Goal: Task Accomplishment & Management: Use online tool/utility

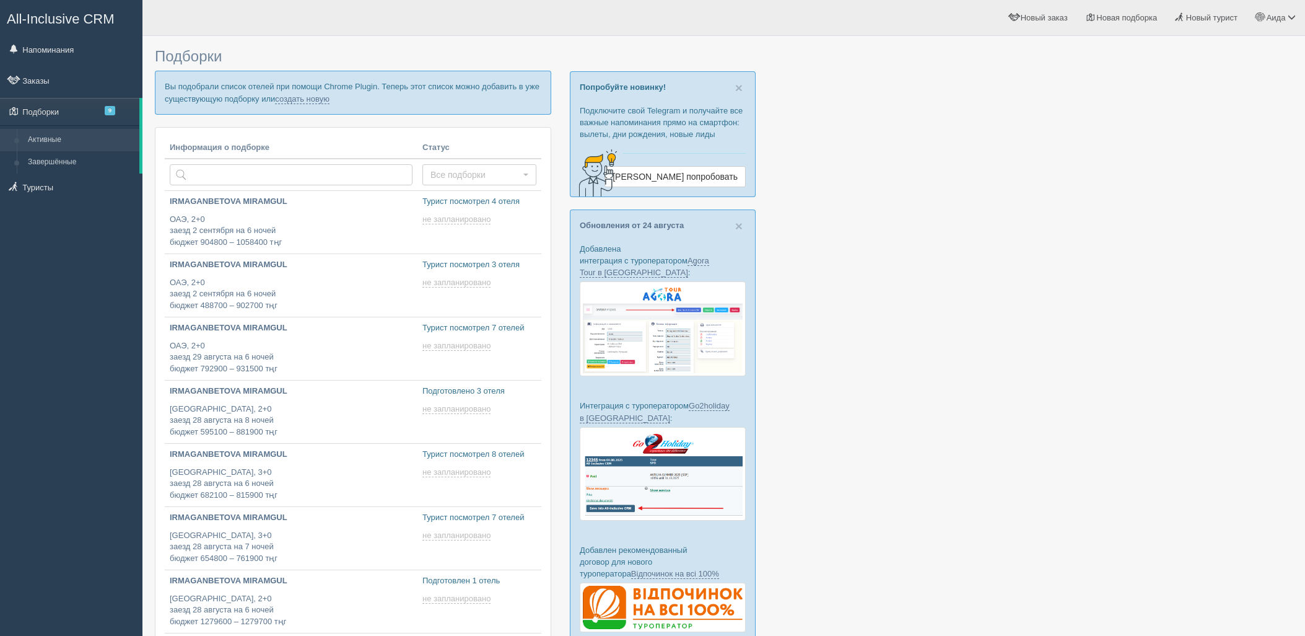
click at [287, 103] on p "Вы подобрали список отелей при помощи Chrome Plugin. Теперь этот список можно д…" at bounding box center [353, 92] width 397 height 43
click at [288, 100] on link "создать новую" at bounding box center [302, 99] width 55 height 10
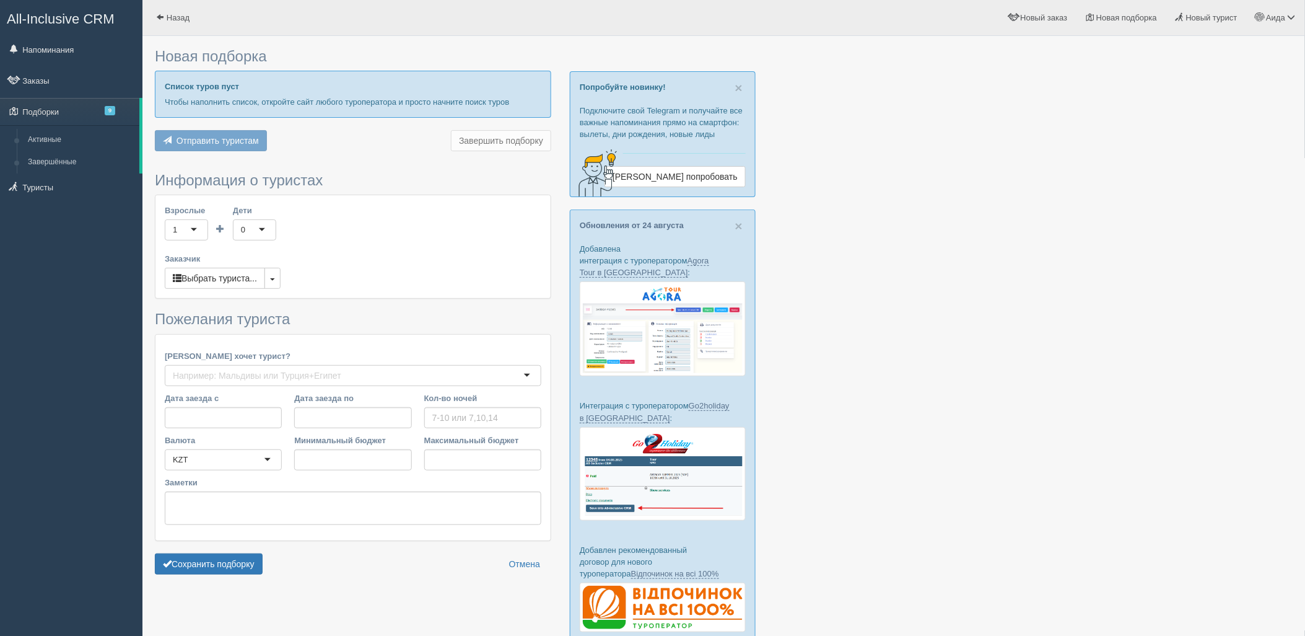
type input "6"
type input "1624600"
type input "2056400"
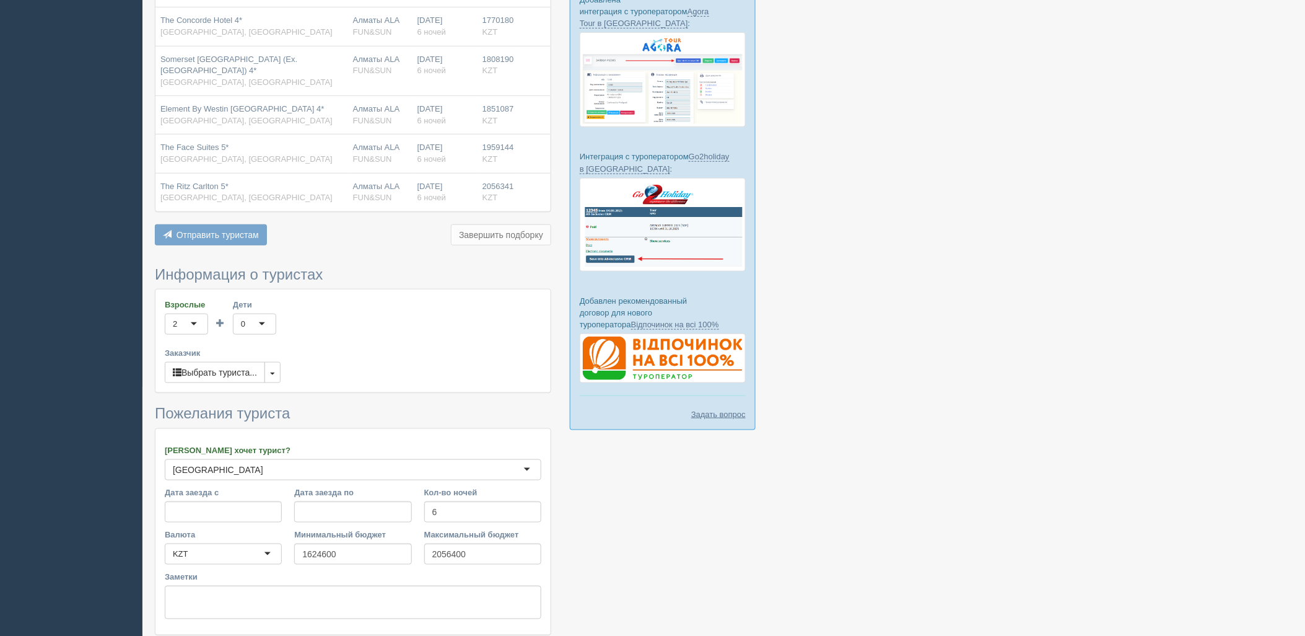
scroll to position [345, 0]
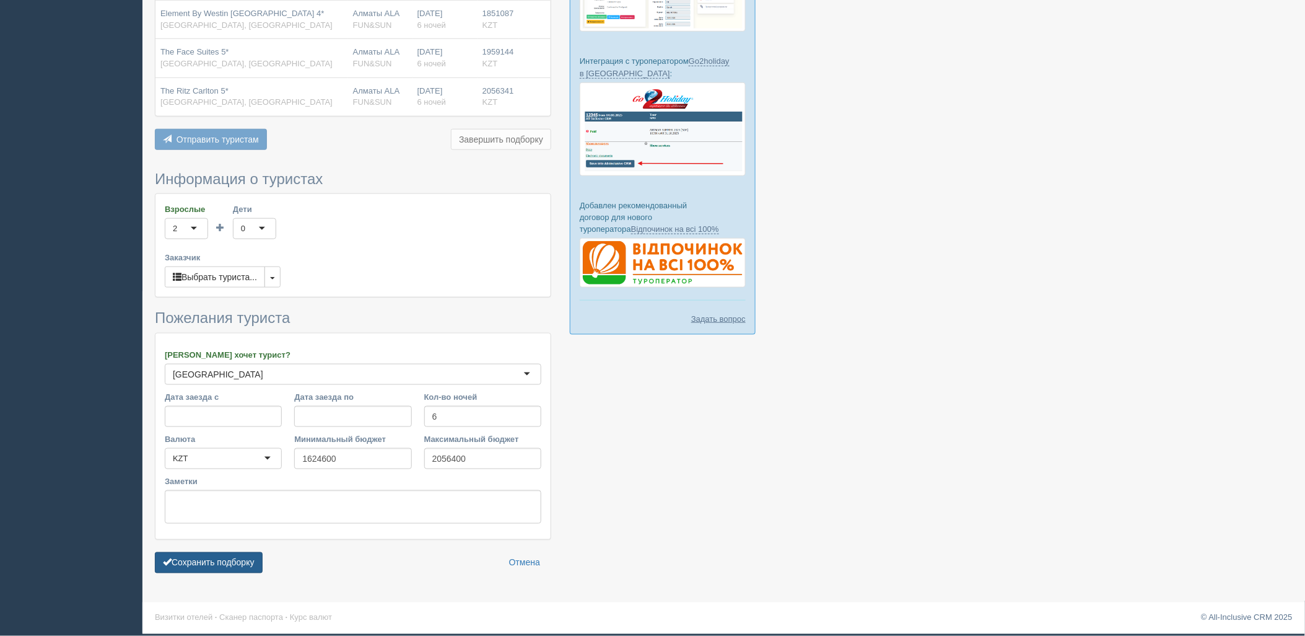
click at [232, 555] on button "Сохранить подборку" at bounding box center [209, 562] width 108 height 21
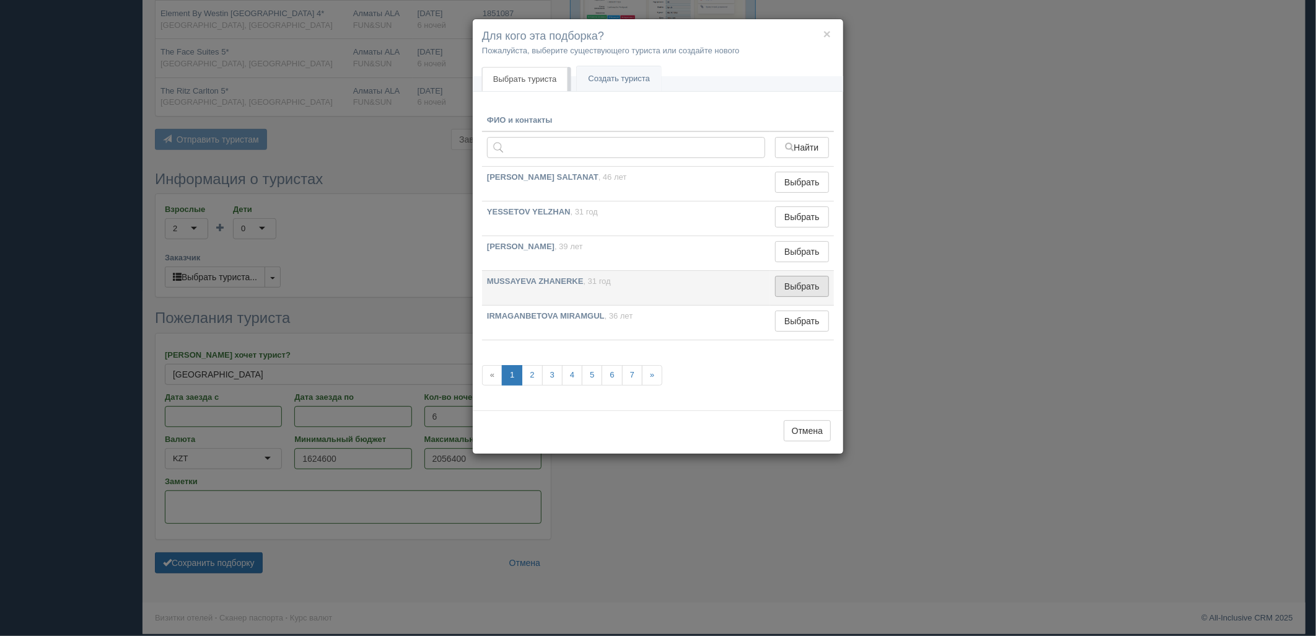
click at [790, 292] on button "Выбрать" at bounding box center [802, 286] width 54 height 21
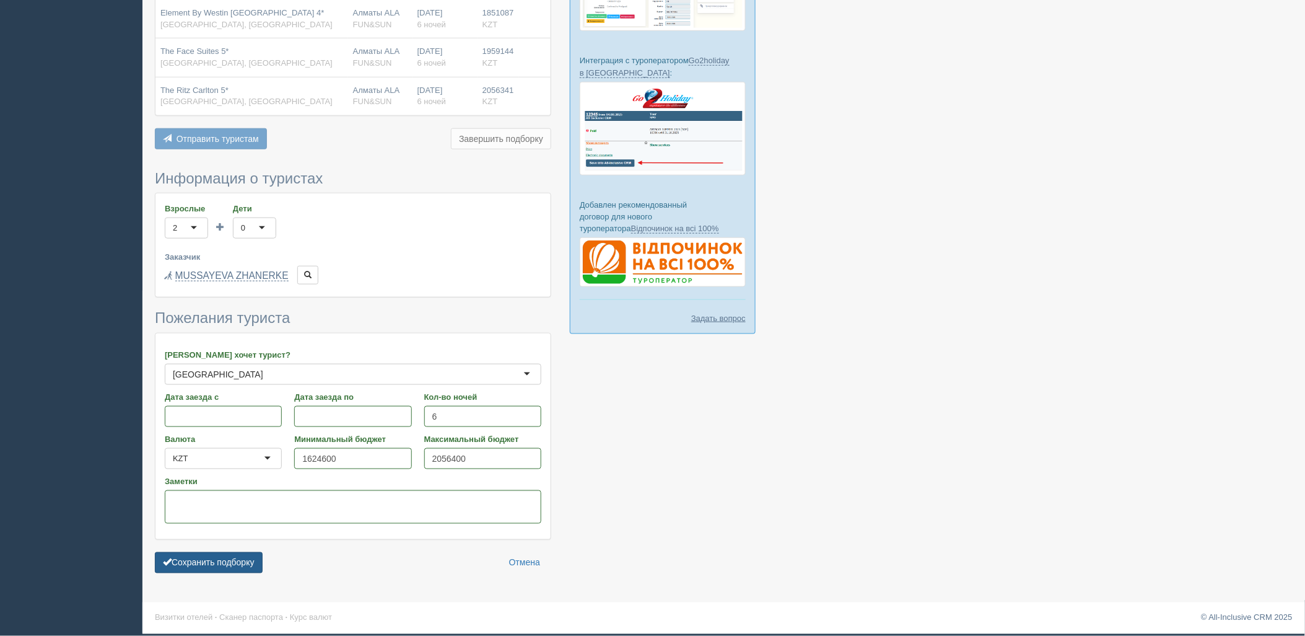
click at [231, 555] on button "Сохранить подборку" at bounding box center [209, 562] width 108 height 21
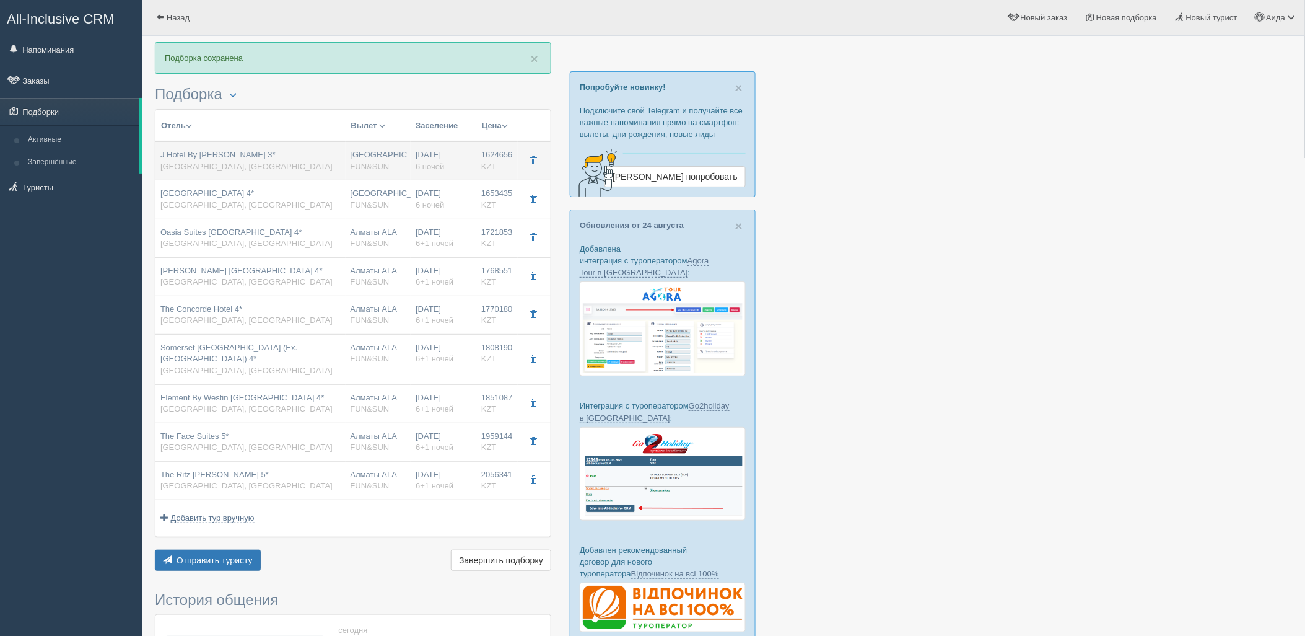
click at [407, 152] on td "[GEOGRAPHIC_DATA] FUN&SUN" at bounding box center [379, 160] width 66 height 39
type input "J Hotel By [PERSON_NAME] 3*"
type input "[GEOGRAPHIC_DATA]"
type input "[PERSON_NAME]"
type input "1624656.00"
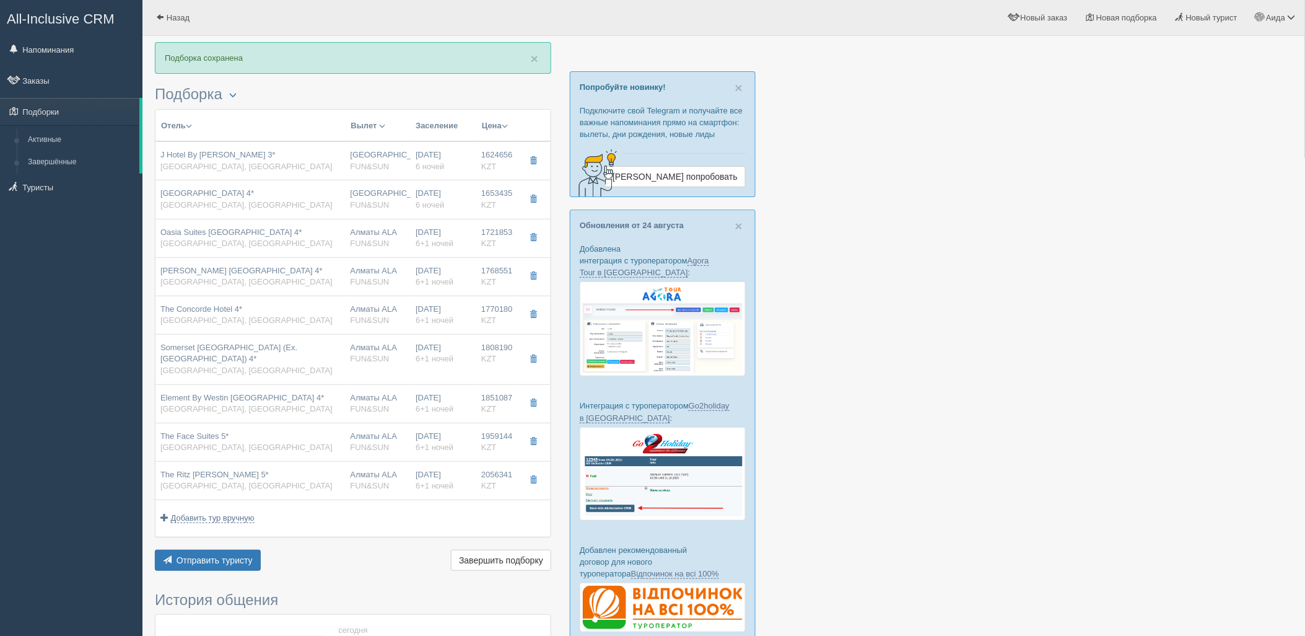
type input "[GEOGRAPHIC_DATA]"
type input "6"
type input "superior"
type input "BB - Только завтрак"
type input "FUN&SUN"
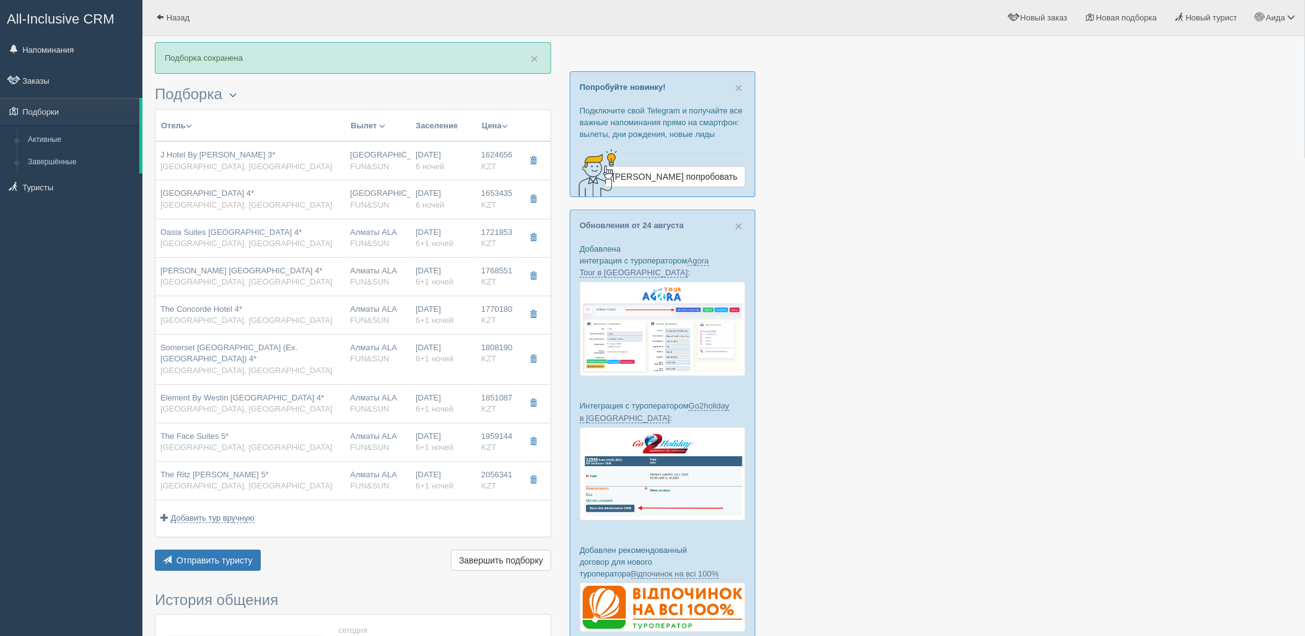
type input "[URL][DOMAIN_NAME][PERSON_NAME]"
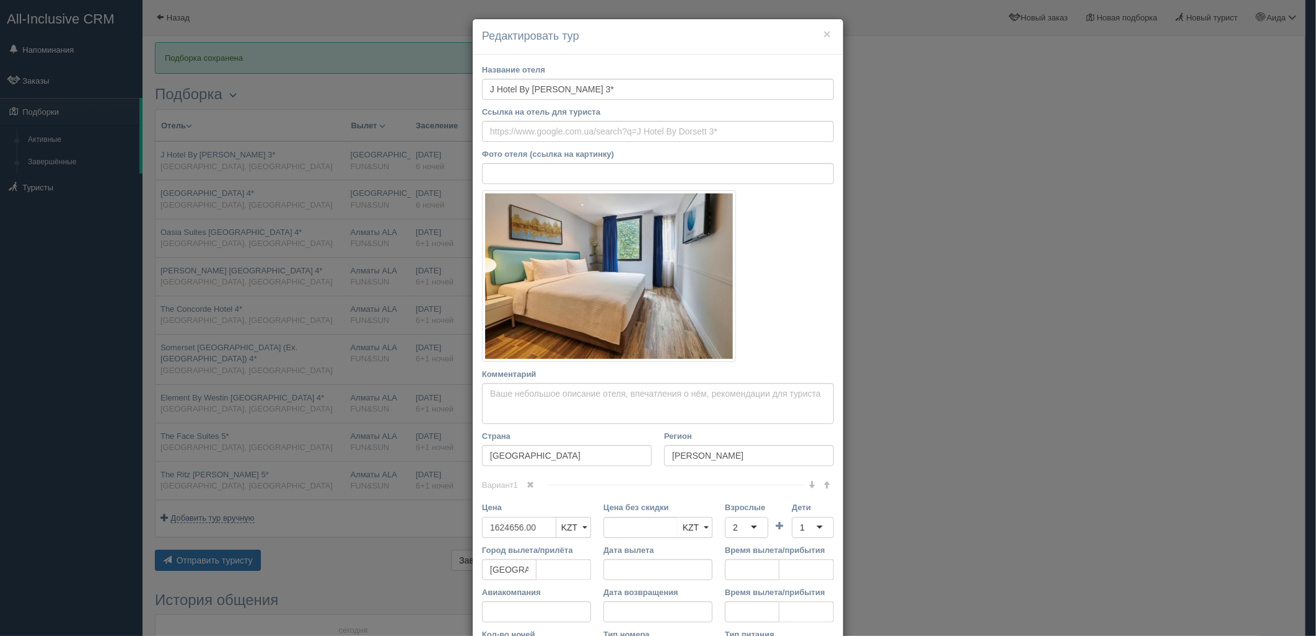
drag, startPoint x: 540, startPoint y: 529, endPoint x: 447, endPoint y: 548, distance: 94.8
click at [447, 548] on div "× Редактировать тур Название отеля J Hotel By [PERSON_NAME] 3* Ссылка на отель …" at bounding box center [658, 318] width 1316 height 636
type input "1624656.00"
type input "3249312"
click at [738, 521] on input "Взрослые" at bounding box center [739, 527] width 2 height 12
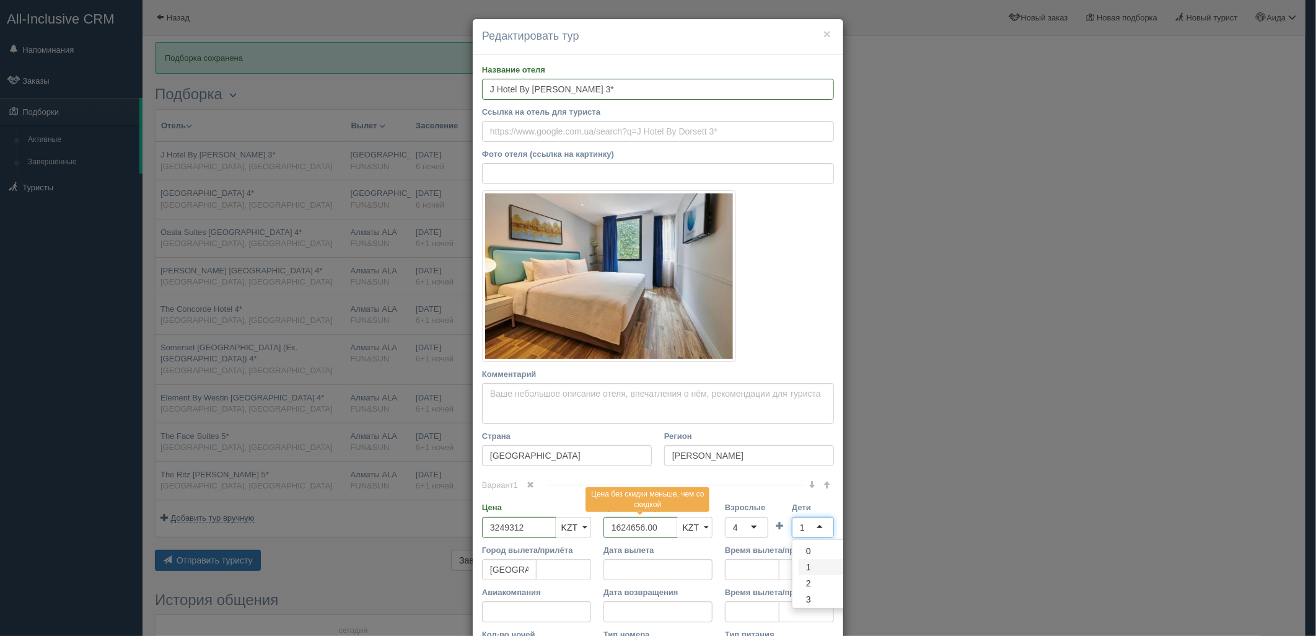
click at [810, 524] on div "1" at bounding box center [813, 527] width 42 height 21
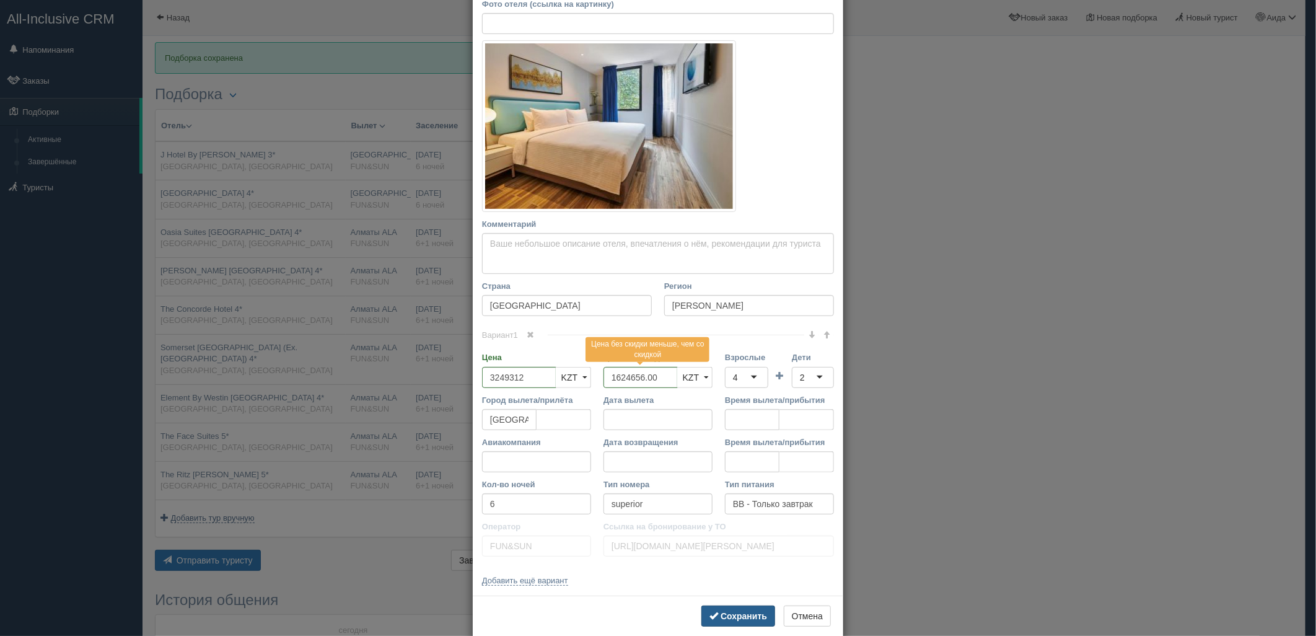
click at [741, 616] on b "Сохранить" at bounding box center [744, 616] width 46 height 10
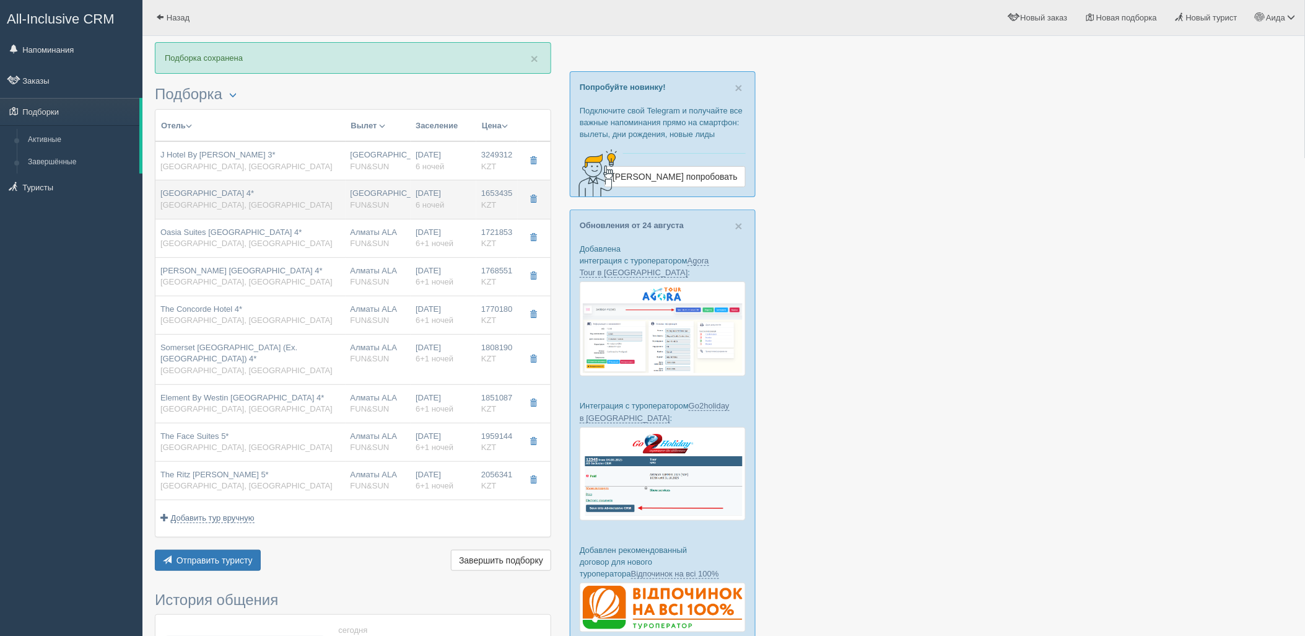
click at [299, 201] on div "[GEOGRAPHIC_DATA] 4* [GEOGRAPHIC_DATA], [GEOGRAPHIC_DATA]" at bounding box center [250, 199] width 180 height 23
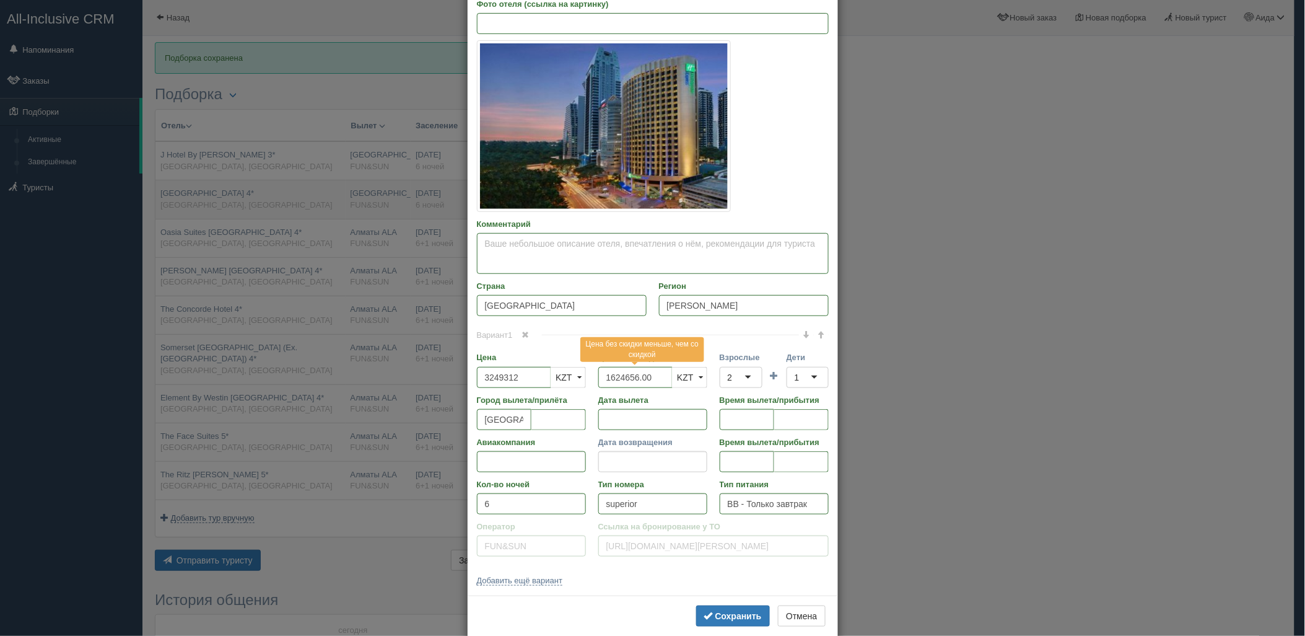
type input "[GEOGRAPHIC_DATA] 4*"
type input "[URL][DOMAIN_NAME]"
type input "1653435.00"
type input "standard queen room"
type input "[URL][DOMAIN_NAME]"
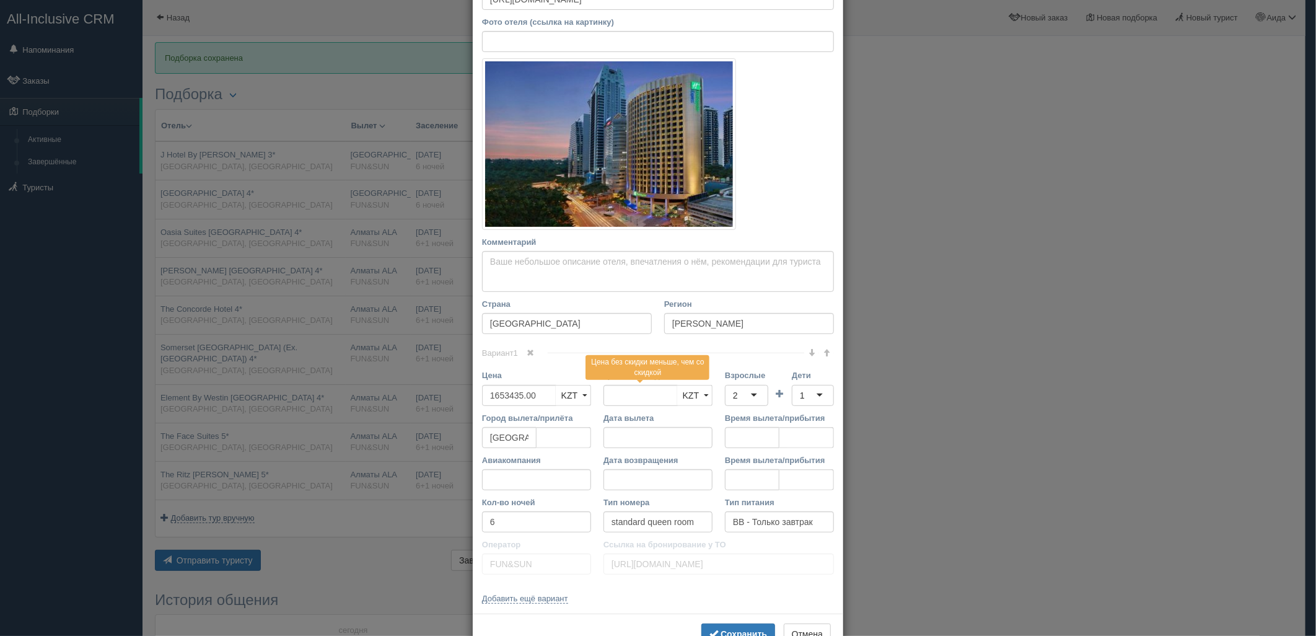
scroll to position [172, 0]
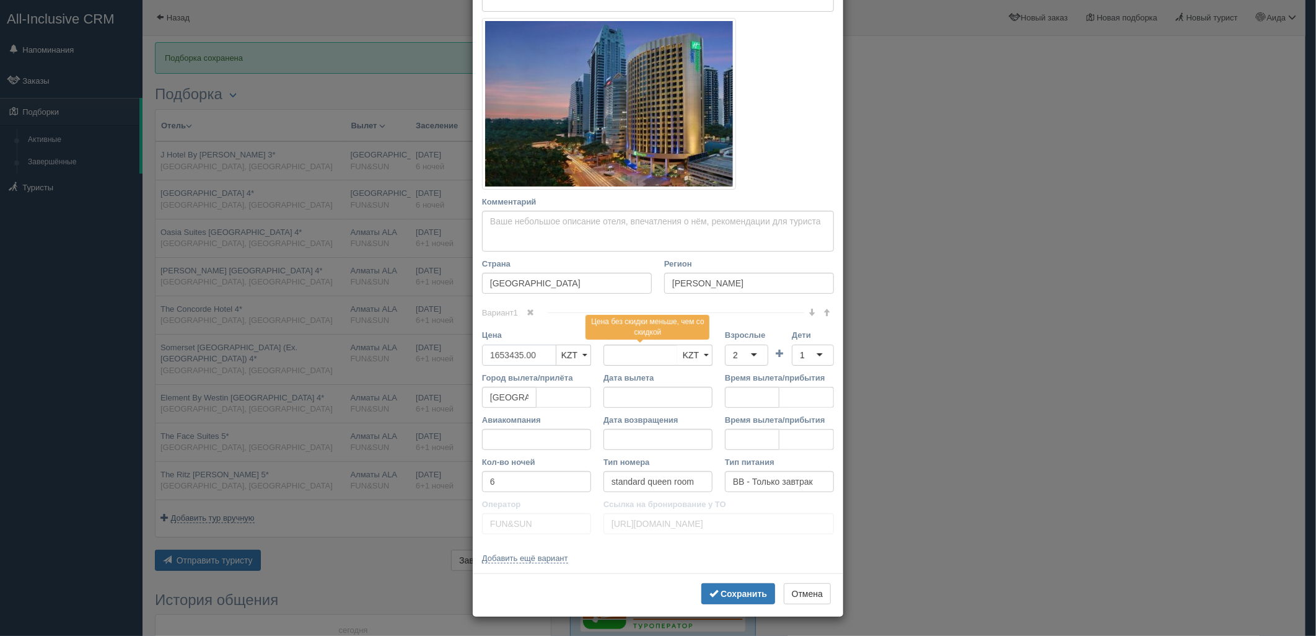
drag, startPoint x: 541, startPoint y: 357, endPoint x: 413, endPoint y: 367, distance: 128.6
click at [413, 367] on div "× Редактировать тур Название отеля [GEOGRAPHIC_DATA] 4* Ссылка на отель для тур…" at bounding box center [658, 318] width 1316 height 636
type input "1653435.00"
type input "3306870"
click at [746, 354] on div "2" at bounding box center [746, 354] width 43 height 21
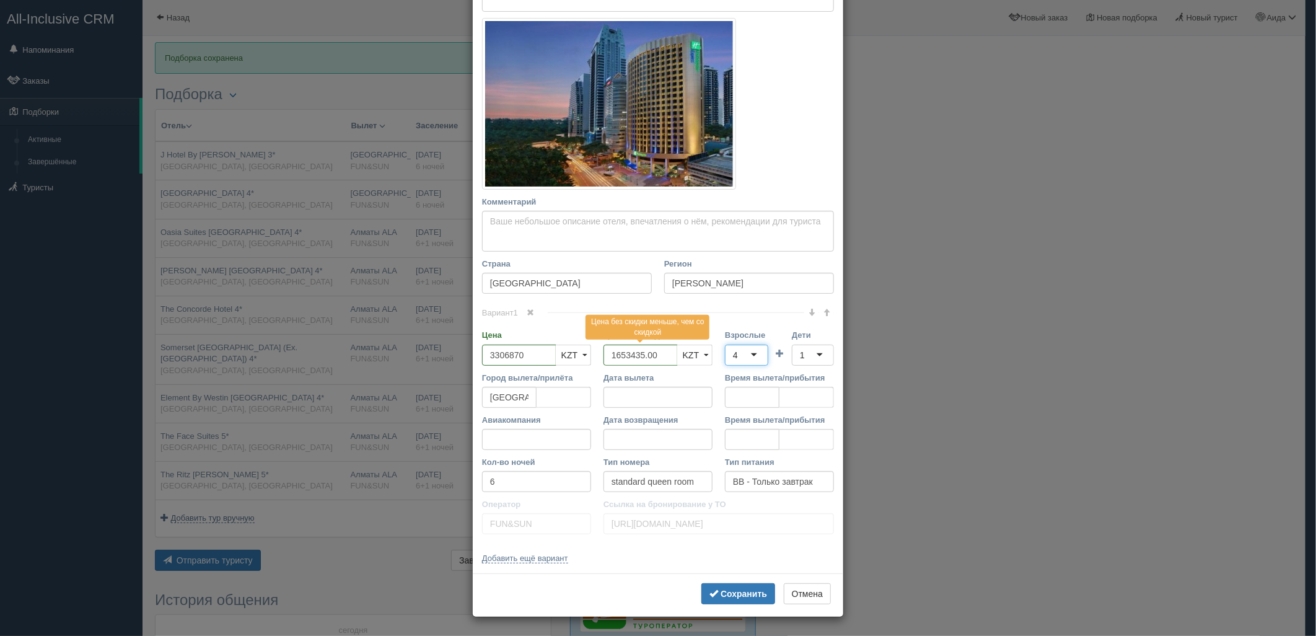
scroll to position [0, 0]
click at [805, 360] on div "1" at bounding box center [813, 354] width 42 height 21
click at [744, 590] on b "Сохранить" at bounding box center [744, 594] width 46 height 10
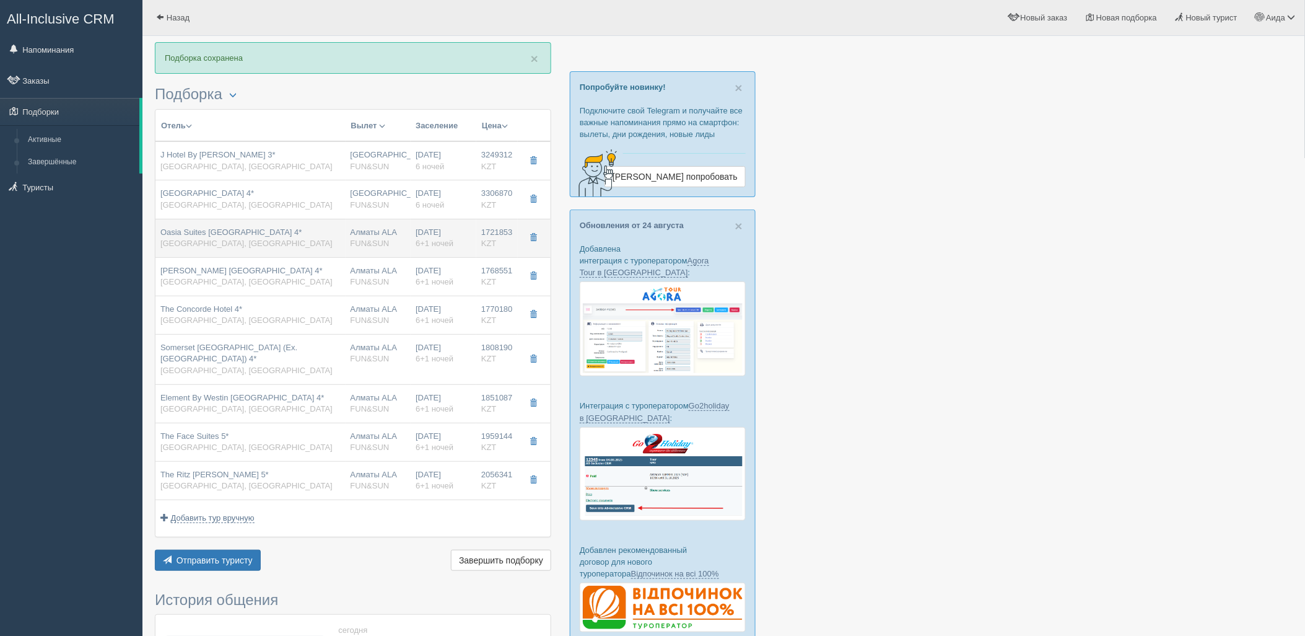
click at [351, 236] on div "Алматы ALA FUN&SUN" at bounding box center [379, 238] width 56 height 23
type input "Oasia Suites [GEOGRAPHIC_DATA] 4*"
type input "[URL][DOMAIN_NAME]"
type input "1721853.00"
type input "Алматы ALA"
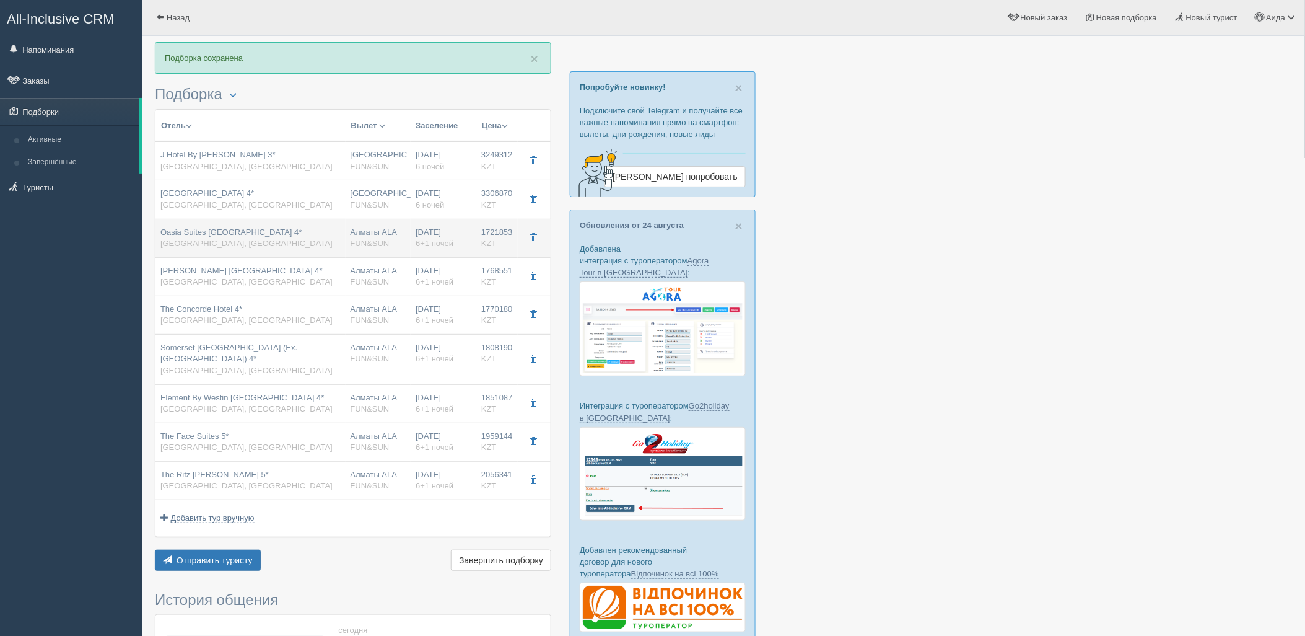
type input "Куала-Лумпур KUL"
type input "19:00"
type input "06:10"
type input "AirAsia X Berhad"
type input "13:00"
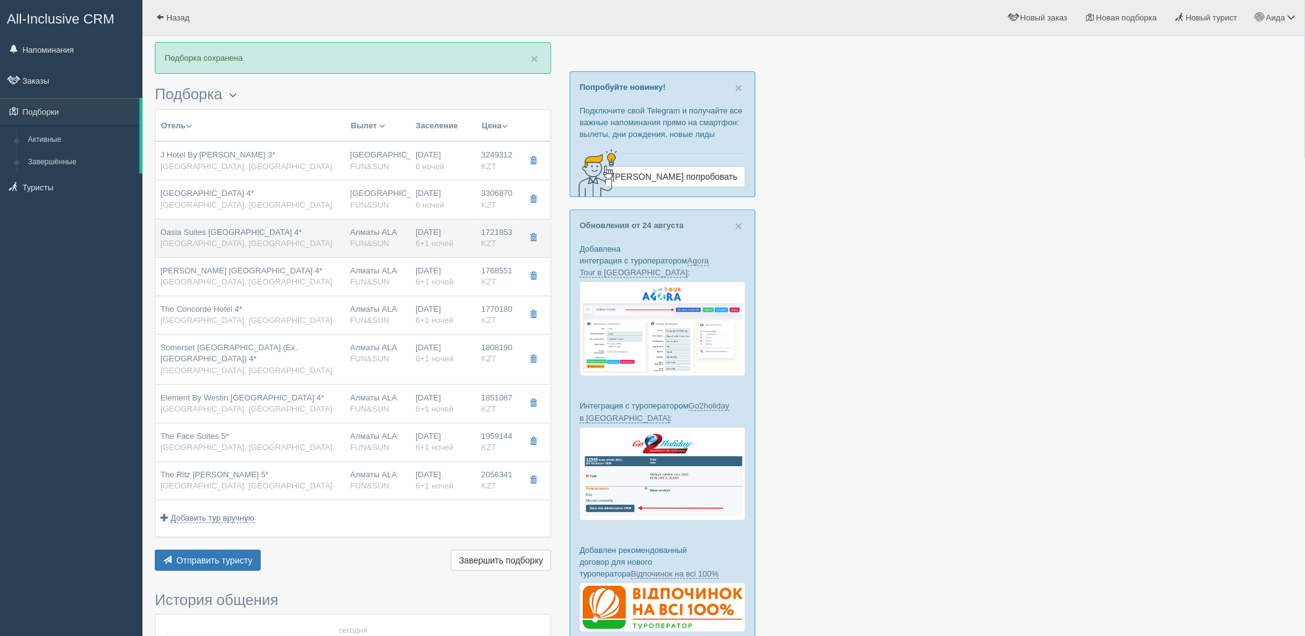
type input "17:40"
type input "6+1"
type input "1 bedroom suite king"
type input "[URL][DOMAIN_NAME]"
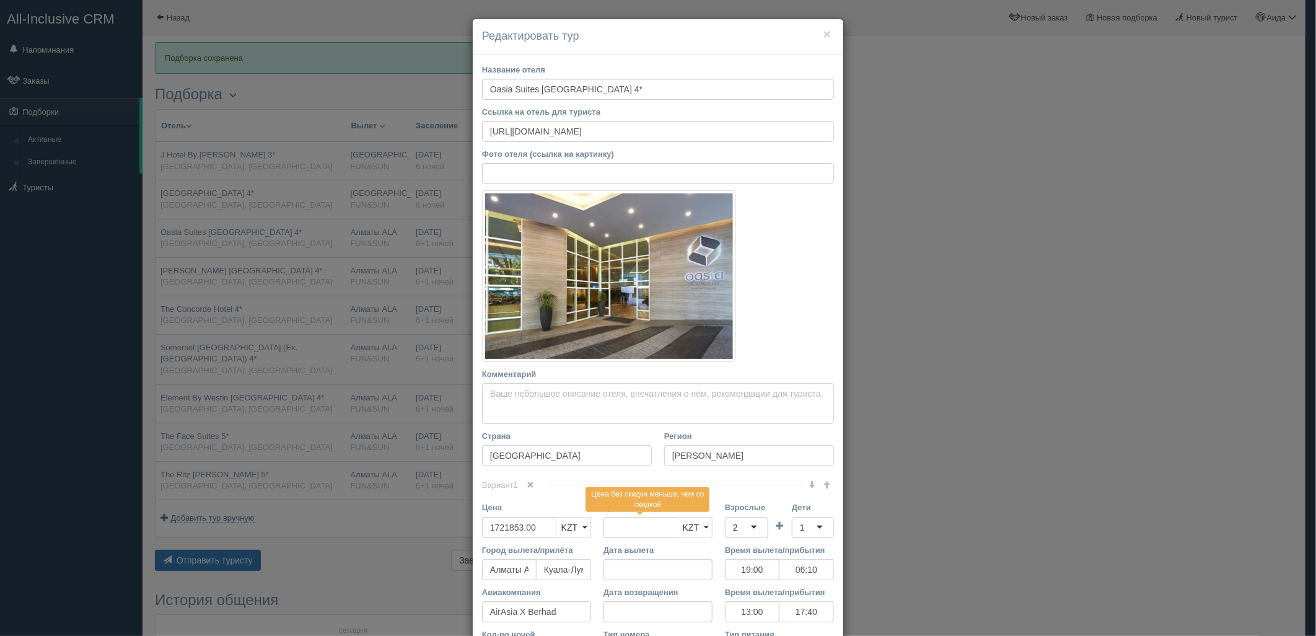
scroll to position [172, 0]
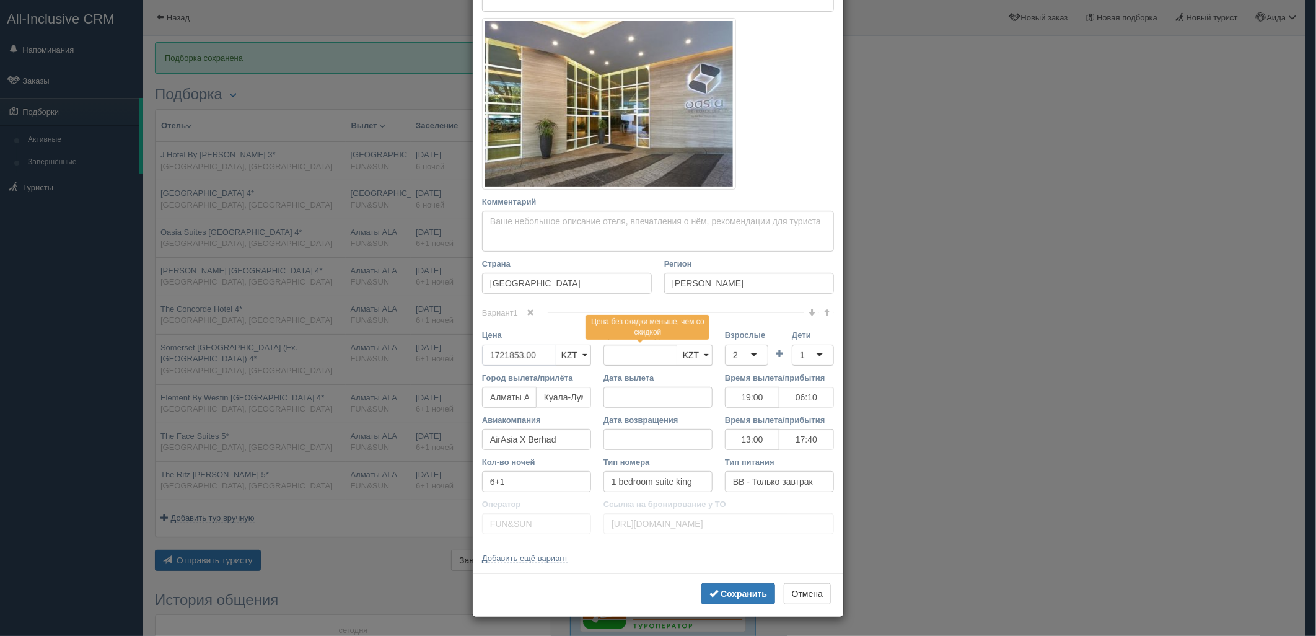
drag, startPoint x: 533, startPoint y: 360, endPoint x: 449, endPoint y: 372, distance: 85.7
click at [449, 372] on div "× Редактировать тур Название отеля Oasia Suites [GEOGRAPHIC_DATA] 4* Ссылка на …" at bounding box center [658, 318] width 1316 height 636
type input "1721853.00"
type input "3443706"
click at [758, 356] on div "2" at bounding box center [746, 354] width 43 height 21
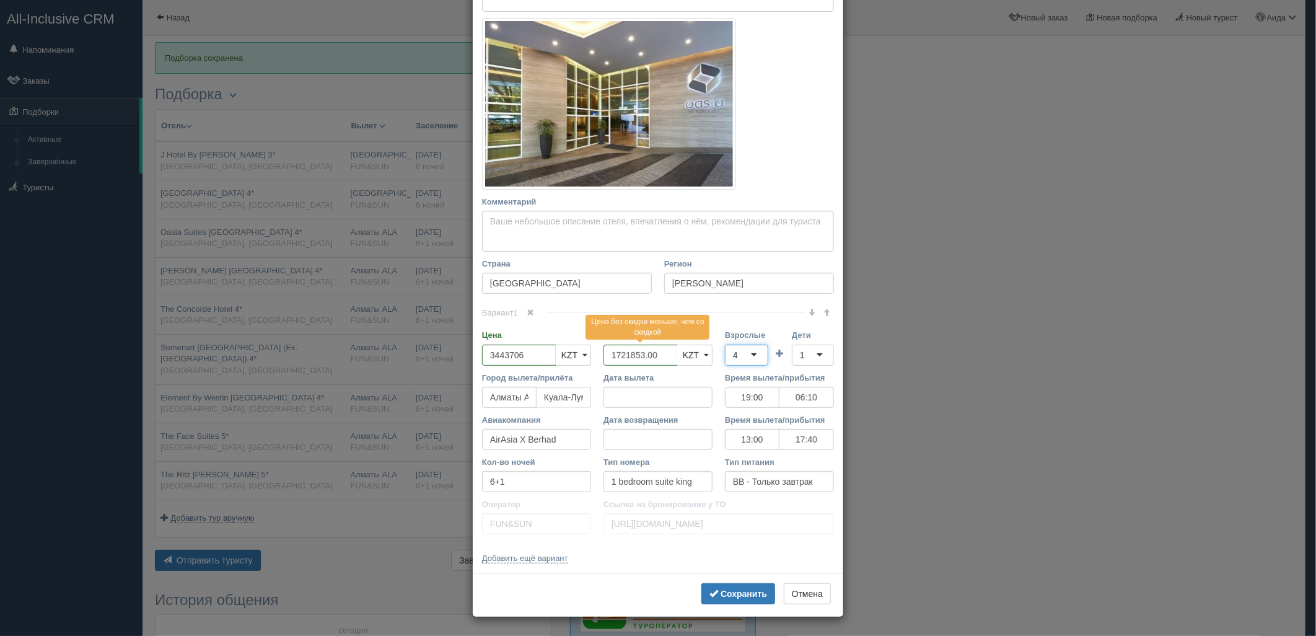
scroll to position [0, 0]
click at [800, 347] on div "1" at bounding box center [813, 354] width 42 height 21
click at [739, 587] on button "Сохранить" at bounding box center [738, 593] width 74 height 21
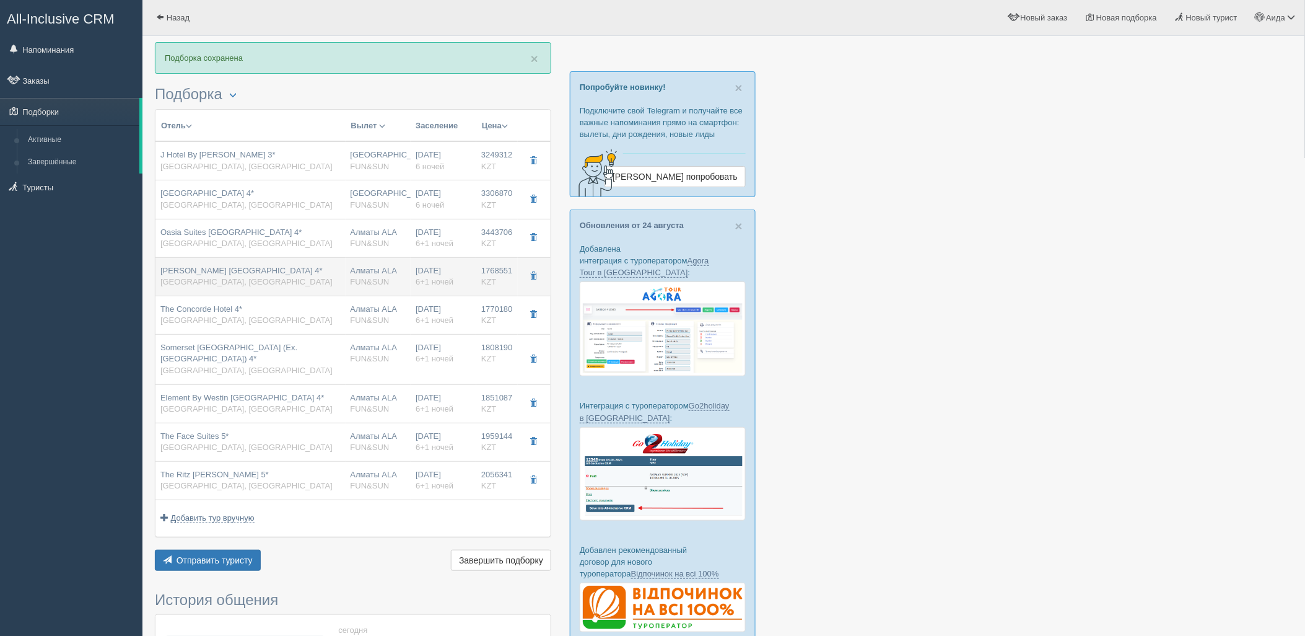
click at [465, 273] on div "[DATE] 6+1 ночей" at bounding box center [444, 276] width 56 height 23
type input "[PERSON_NAME] [GEOGRAPHIC_DATA] 4*"
type input "1768551.00"
type input "19:00"
type input "06:10"
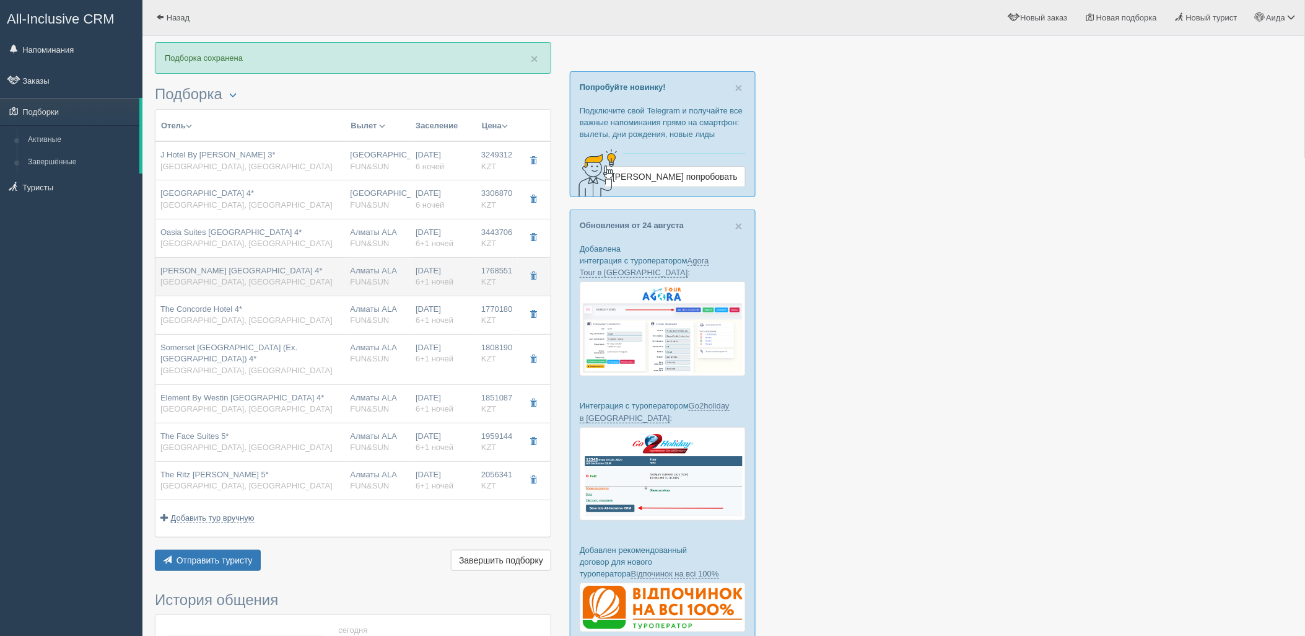
type input "13:00"
type input "17:40"
type input "[PERSON_NAME] room"
type input "[URL][DOMAIN_NAME][PERSON_NAME]"
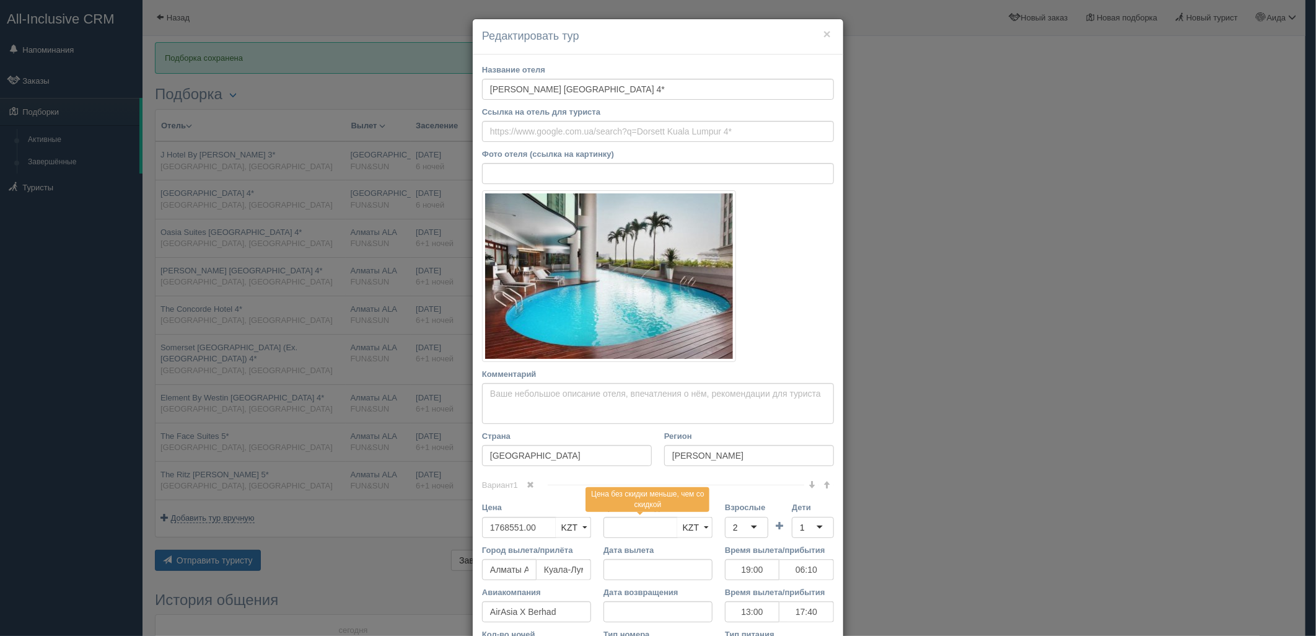
scroll to position [172, 0]
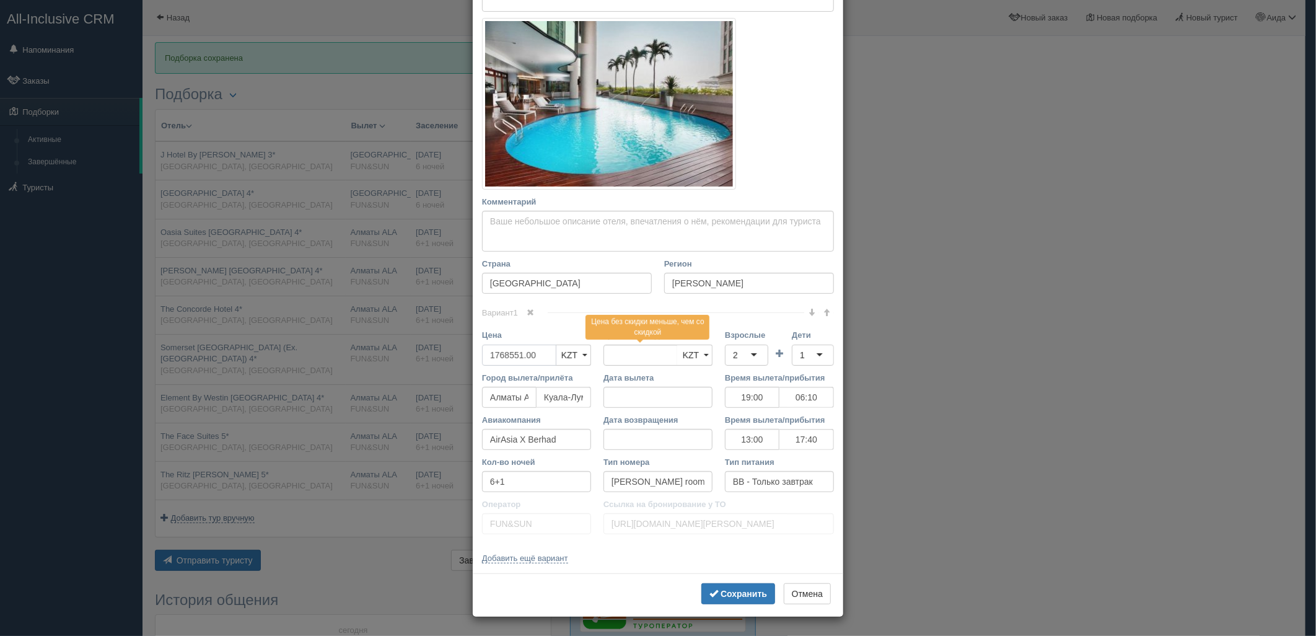
drag, startPoint x: 532, startPoint y: 355, endPoint x: 461, endPoint y: 363, distance: 71.1
click at [461, 363] on div "× Редактировать тур Название отеля [PERSON_NAME] [GEOGRAPHIC_DATA] 4* Ссылка на…" at bounding box center [658, 318] width 1316 height 636
type input "1768551.00"
type input "3537102"
click at [747, 358] on div "2" at bounding box center [746, 354] width 43 height 21
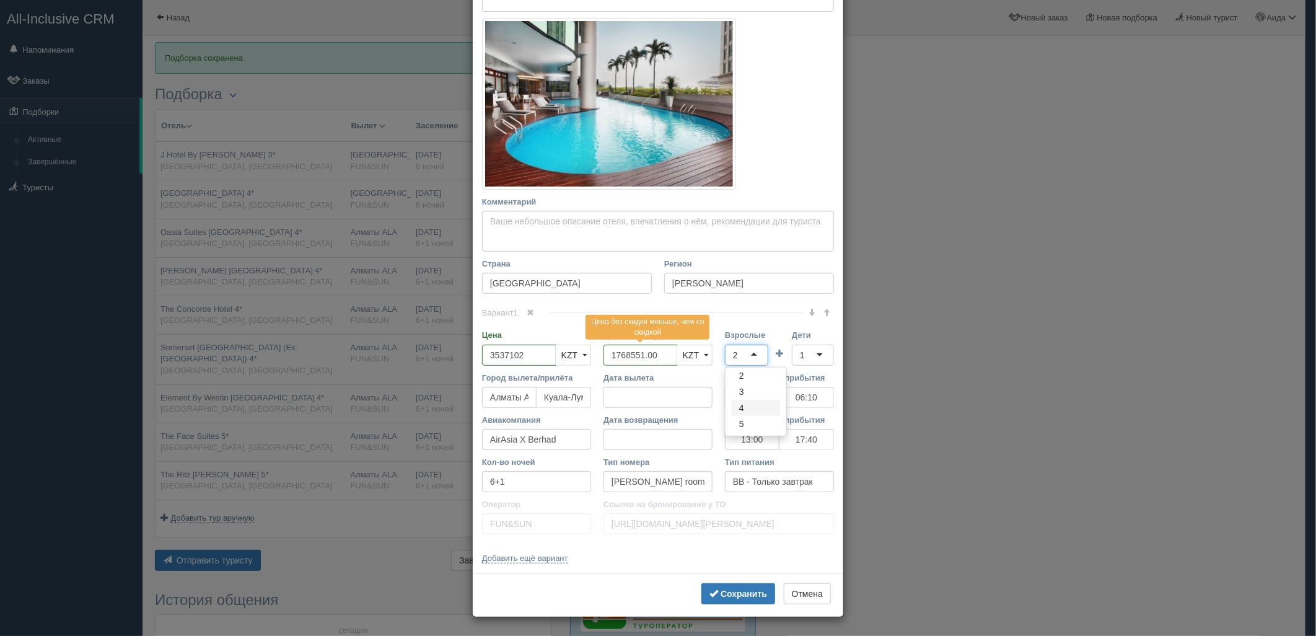
scroll to position [0, 0]
click at [804, 361] on div "1" at bounding box center [813, 354] width 42 height 21
click at [741, 582] on div "Сохранить Отмена" at bounding box center [658, 594] width 370 height 43
click at [744, 589] on b "Сохранить" at bounding box center [744, 594] width 46 height 10
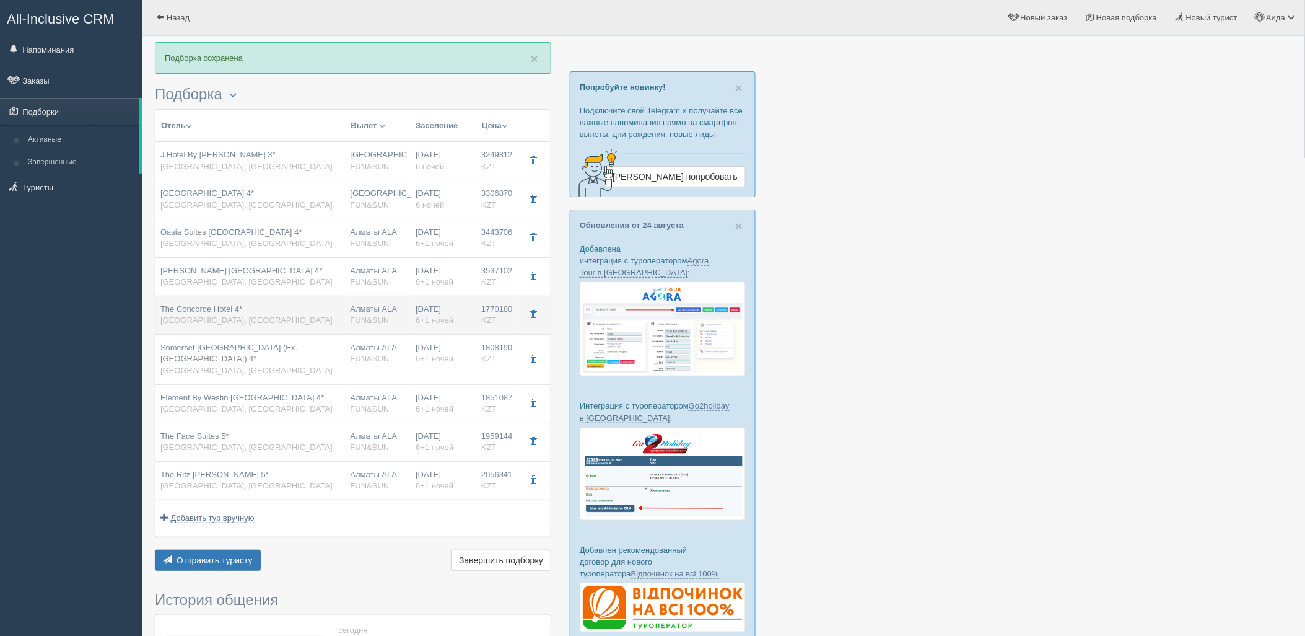
click at [447, 313] on div "[DATE] 6+1 ночей" at bounding box center [444, 315] width 56 height 23
type input "The Concorde Hotel 4*"
type input "1770180.00"
type input "19:00"
type input "06:10"
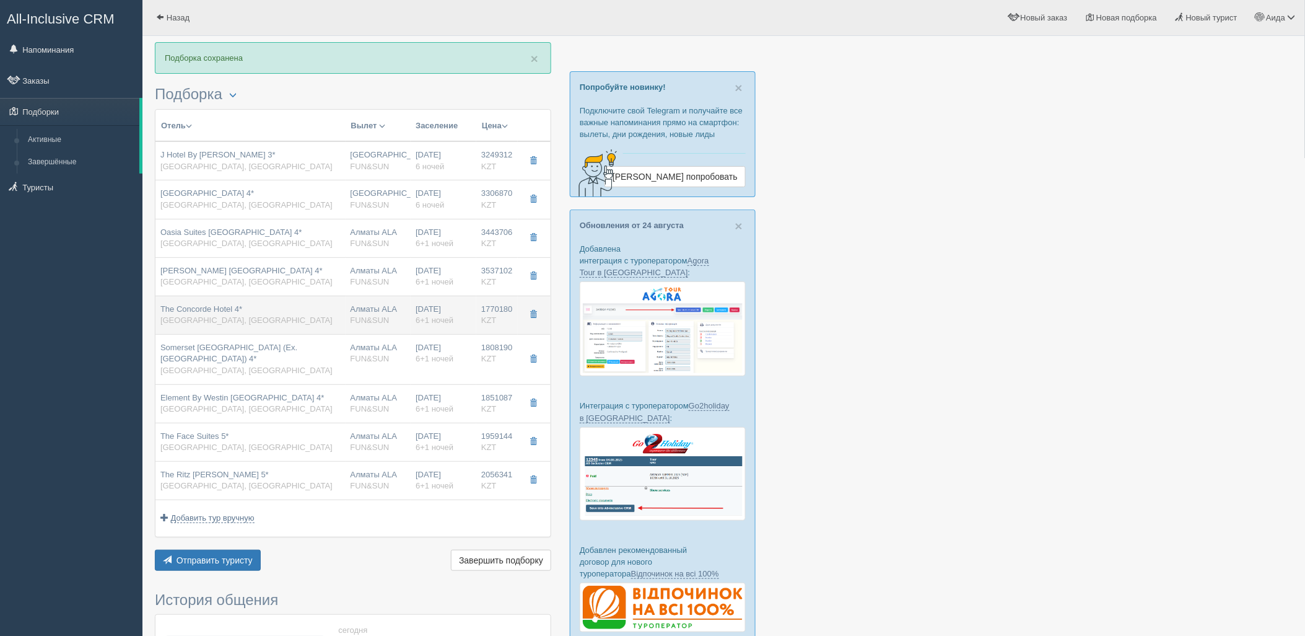
type input "13:00"
type input "17:40"
type input "deluxe"
type input "[URL][DOMAIN_NAME]"
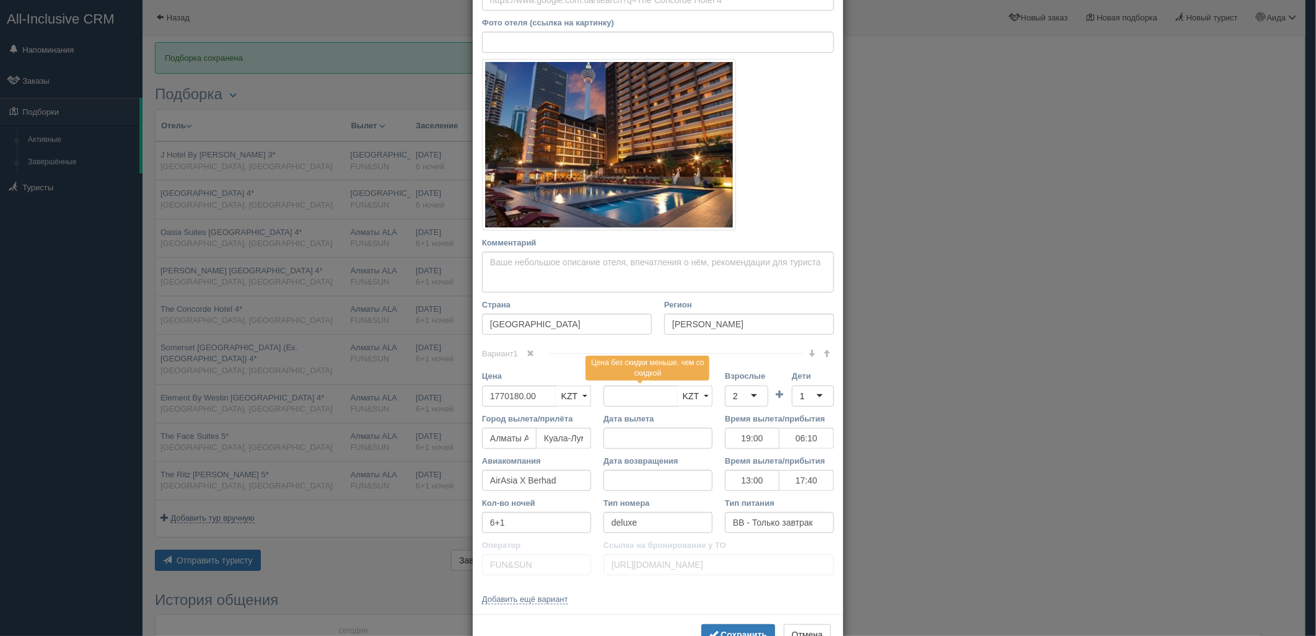
scroll to position [172, 0]
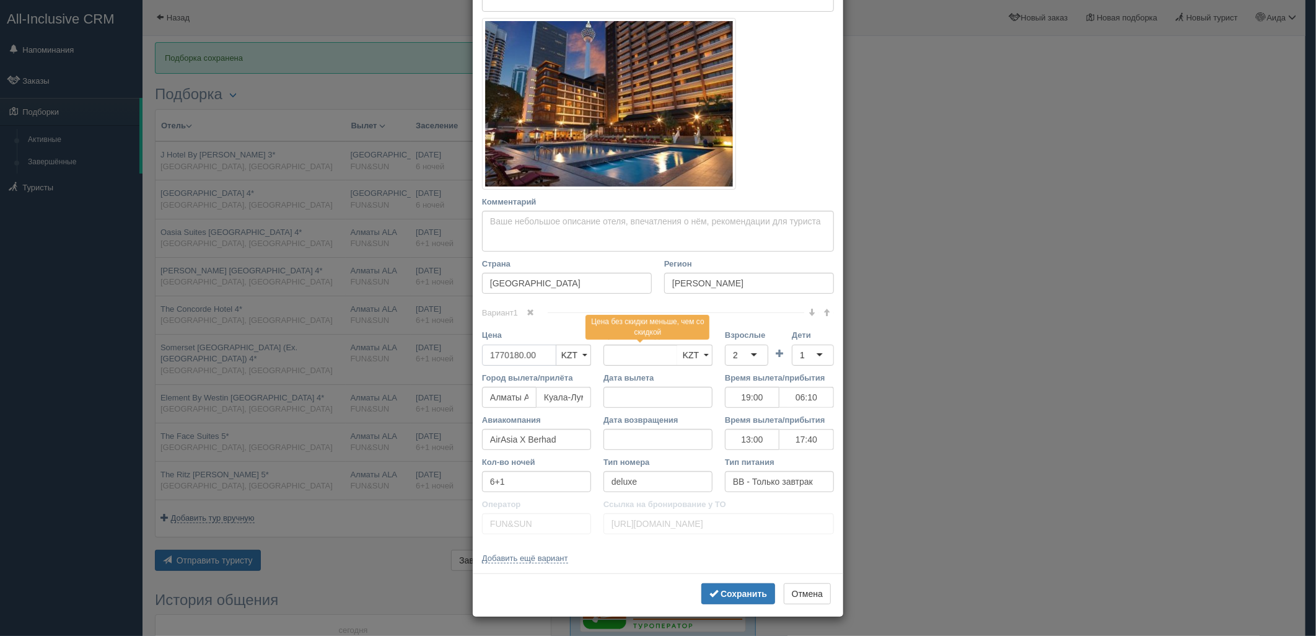
drag, startPoint x: 524, startPoint y: 361, endPoint x: 453, endPoint y: 363, distance: 71.3
click at [453, 363] on div "× Редактировать тур Название отеля The [GEOGRAPHIC_DATA] 4* Ссылка на отель для…" at bounding box center [658, 318] width 1316 height 636
type input "1770180.00"
type input "3540360"
drag, startPoint x: 727, startPoint y: 357, endPoint x: 734, endPoint y: 378, distance: 21.6
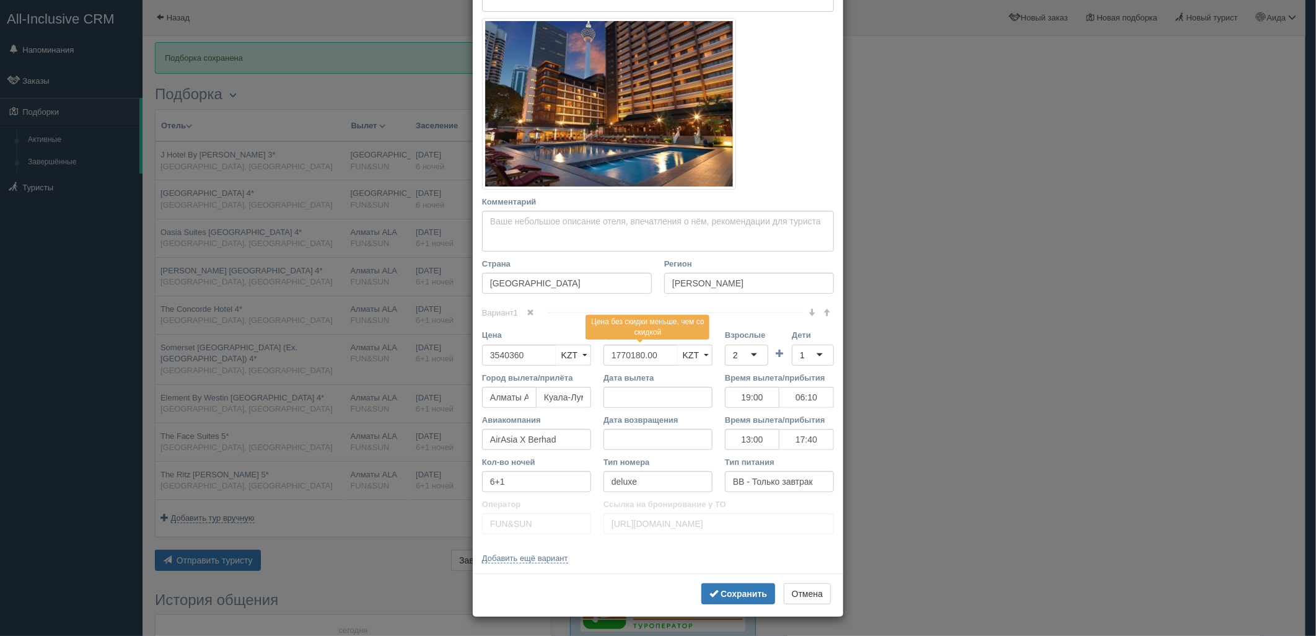
click at [733, 357] on div "2" at bounding box center [735, 355] width 5 height 12
click at [804, 358] on div "1" at bounding box center [813, 354] width 42 height 21
click at [732, 597] on b "Сохранить" at bounding box center [744, 594] width 46 height 10
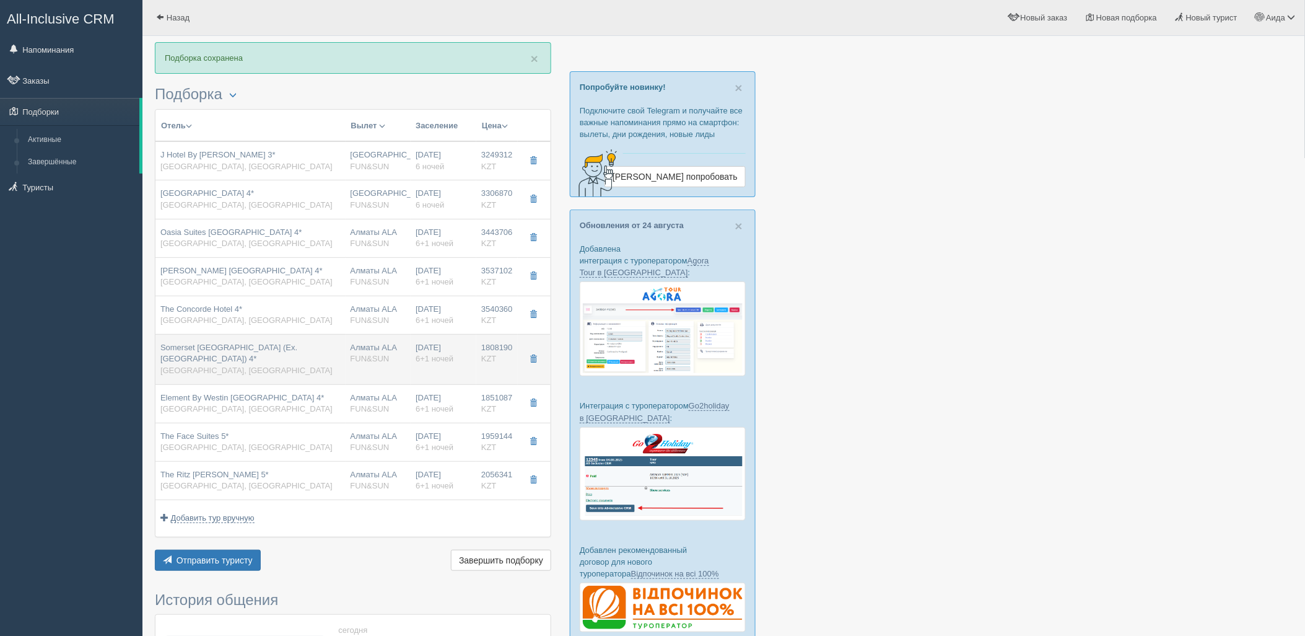
click at [315, 364] on div "Somerset [GEOGRAPHIC_DATA] (Ex. [GEOGRAPHIC_DATA]) 4* [GEOGRAPHIC_DATA], [GEOGR…" at bounding box center [250, 359] width 180 height 35
type input "Somerset [GEOGRAPHIC_DATA] (Ex. [GEOGRAPHIC_DATA]) 4*"
type input "1808190.00"
type input "19:00"
type input "06:10"
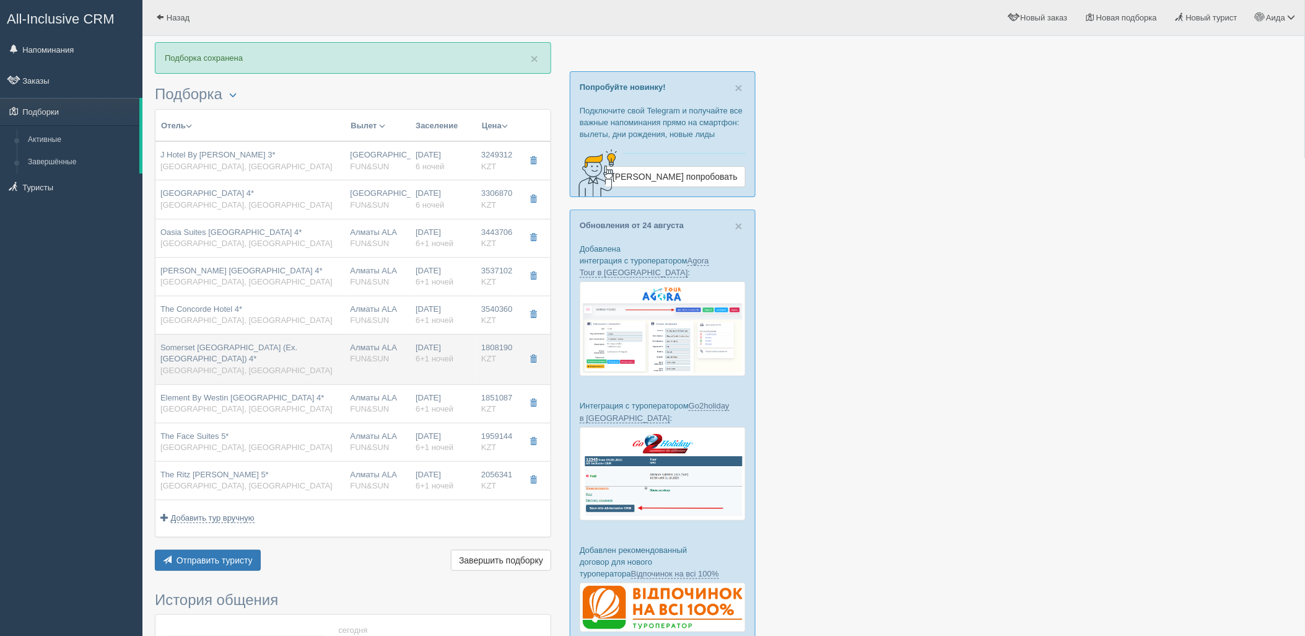
type input "13:00"
type input "17:40"
type input "1 bedroom deluxe"
type input "[URL][DOMAIN_NAME]"
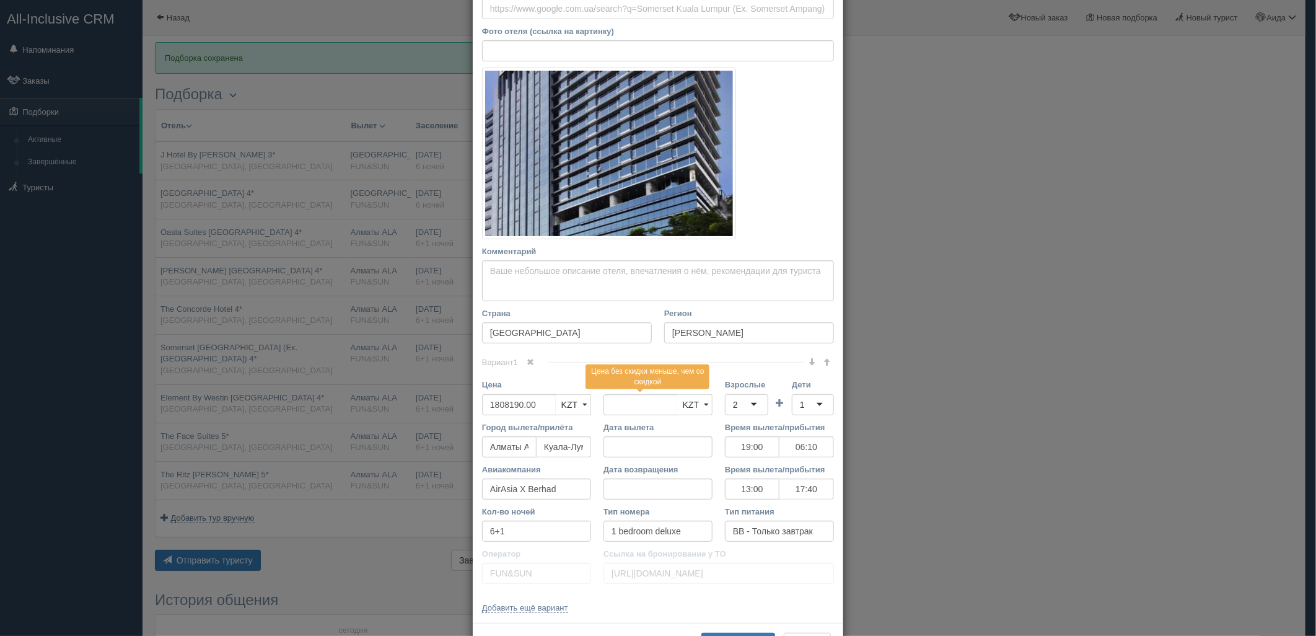
scroll to position [172, 0]
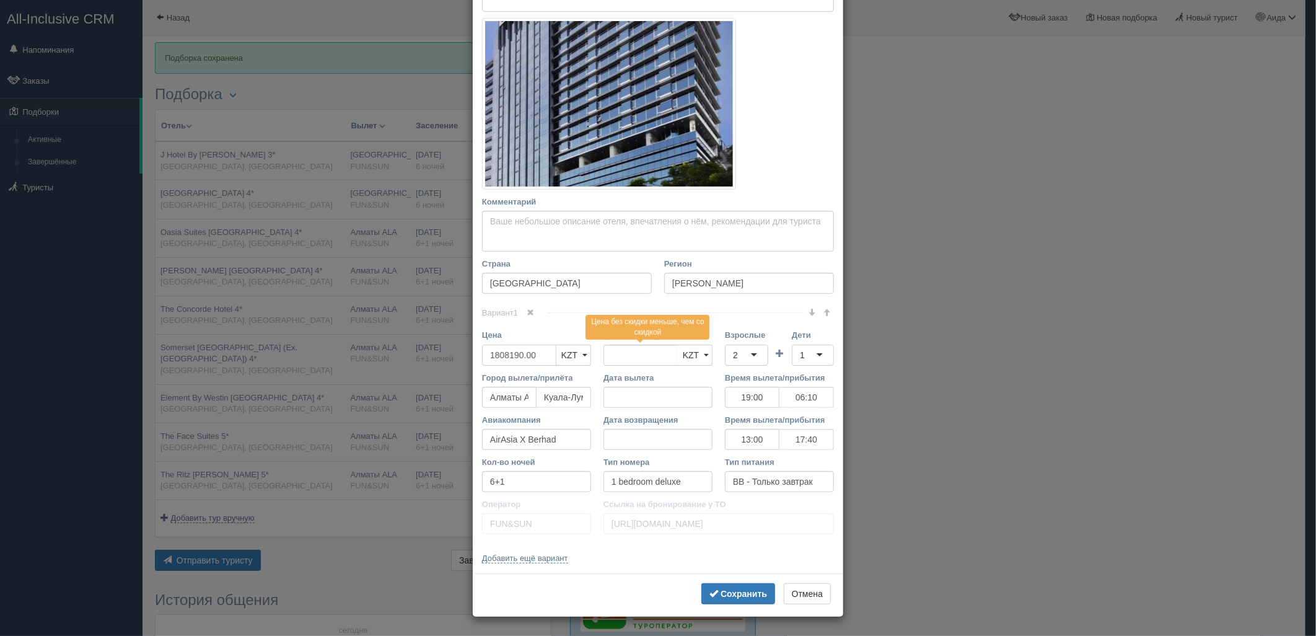
drag, startPoint x: 541, startPoint y: 354, endPoint x: 455, endPoint y: 370, distance: 87.5
click at [455, 370] on div "× Редактировать тур Название отеля [GEOGRAPHIC_DATA] (Ex. [GEOGRAPHIC_DATA]) 4*…" at bounding box center [658, 318] width 1316 height 636
type input "1808190.00"
type input "3616380"
click at [752, 352] on div "2" at bounding box center [746, 354] width 43 height 21
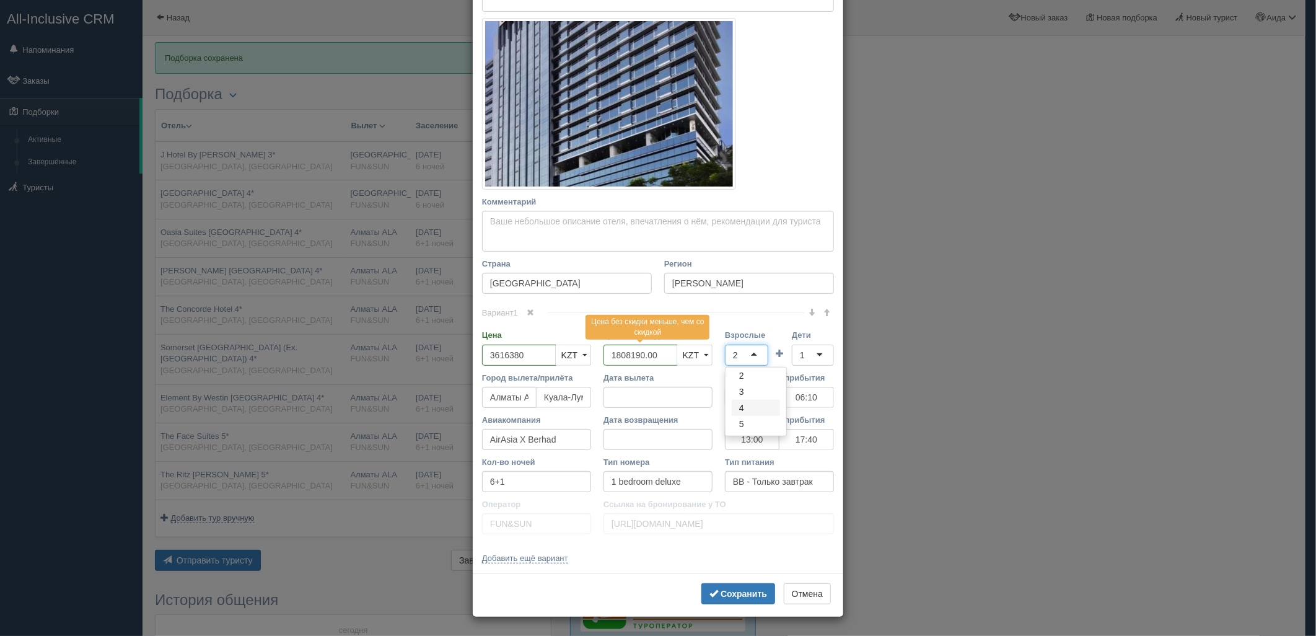
scroll to position [0, 0]
click at [795, 361] on div "1" at bounding box center [813, 354] width 42 height 21
click at [735, 589] on b "Сохранить" at bounding box center [744, 594] width 46 height 10
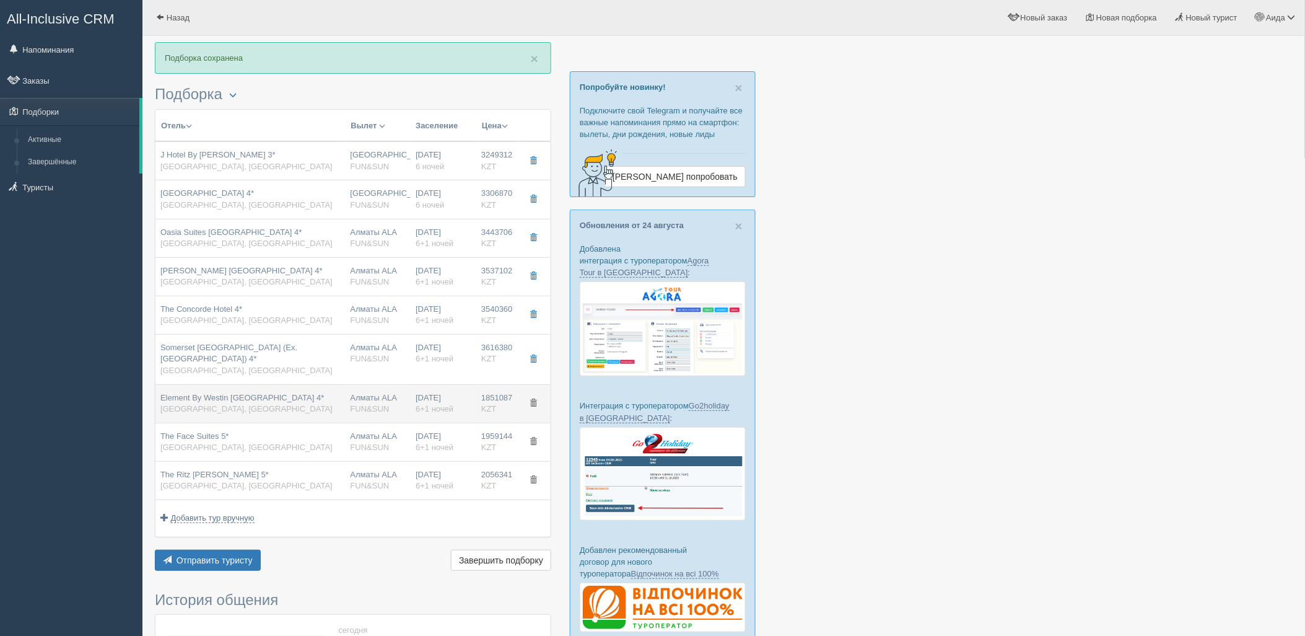
click at [454, 410] on div "[DATE] 6+1 ночей" at bounding box center [444, 403] width 56 height 23
type input "Element By Westin [GEOGRAPHIC_DATA] 4*"
type input "1851087.00"
type input "19:00"
type input "06:10"
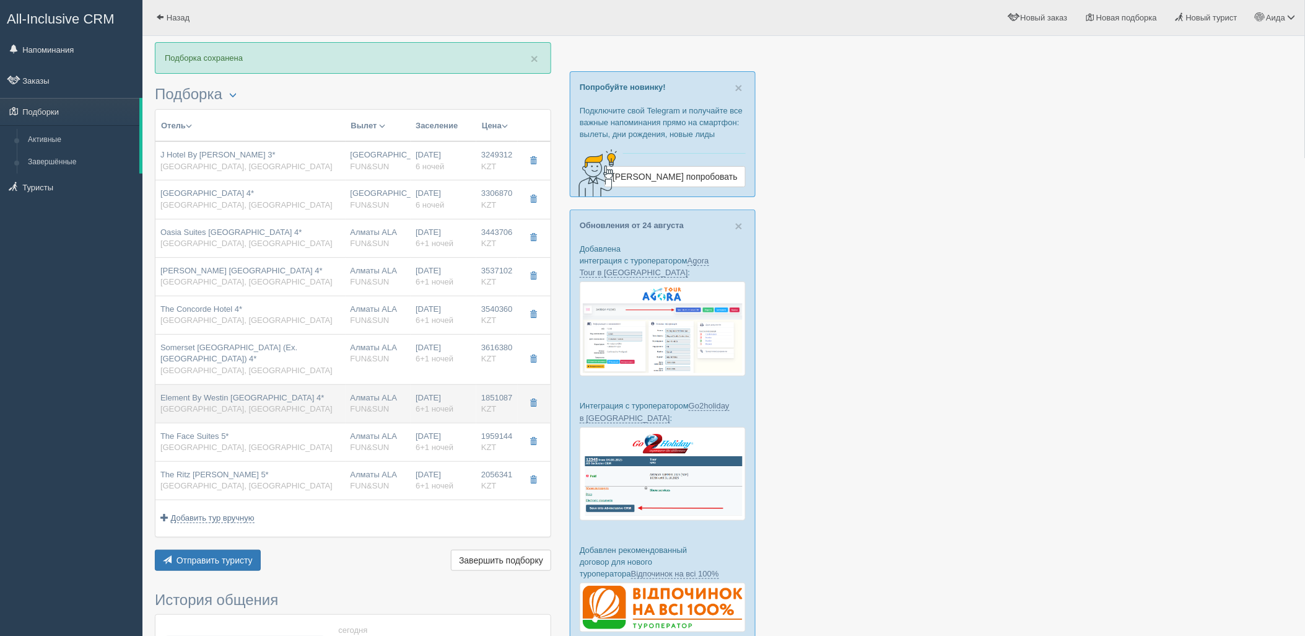
type input "13:00"
type input "17:40"
type input "studio suite"
type input "[URL][DOMAIN_NAME]"
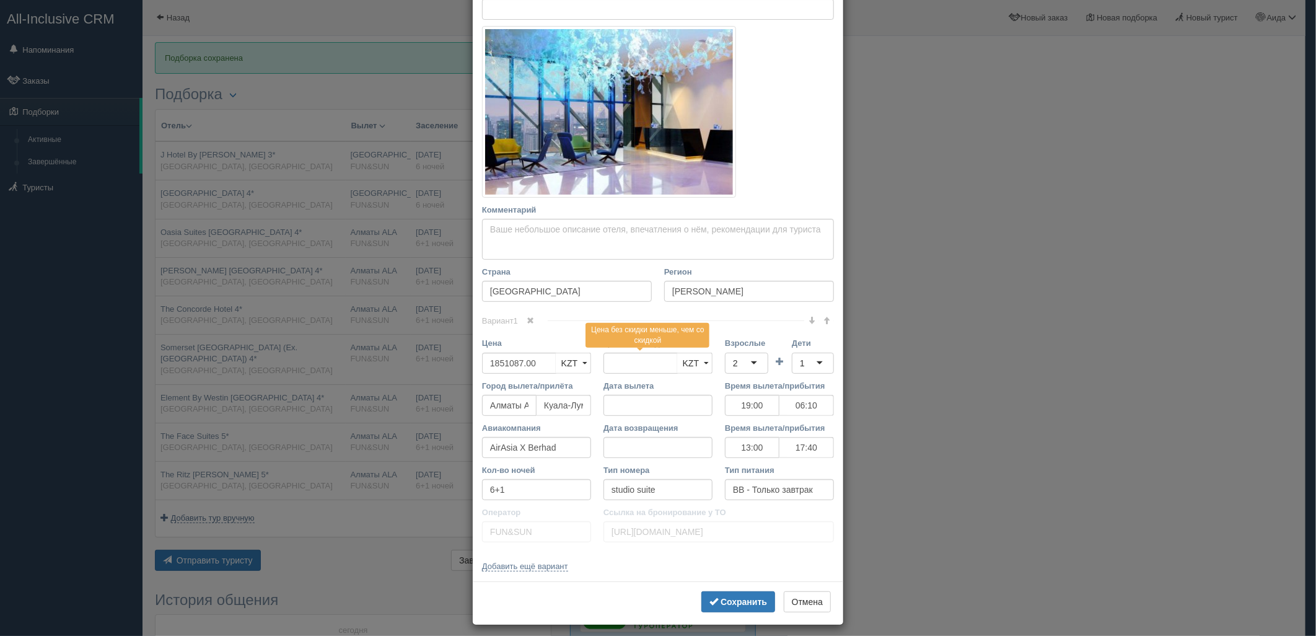
scroll to position [172, 0]
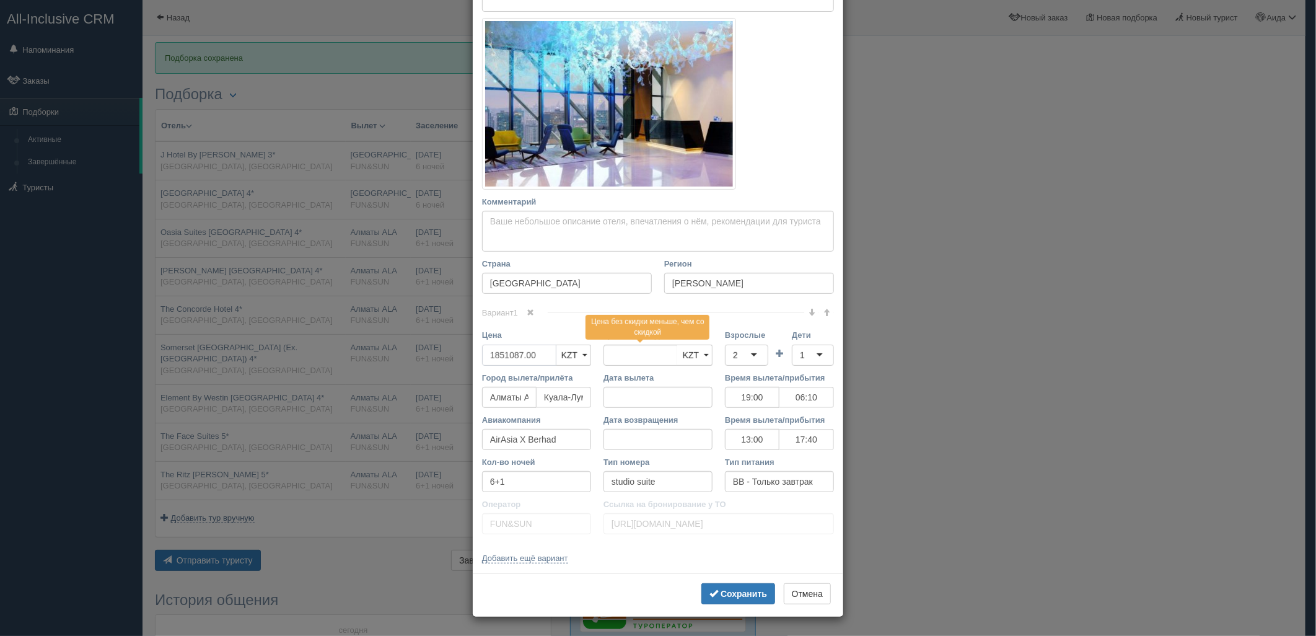
drag, startPoint x: 536, startPoint y: 354, endPoint x: 472, endPoint y: 367, distance: 65.0
click at [476, 367] on div "Цена 1851087.00 KZT USD EUR KZT KZT USD EUR" at bounding box center [536, 350] width 121 height 42
type input "1851087.00"
type input "3702174"
click at [754, 361] on div "2" at bounding box center [746, 354] width 43 height 21
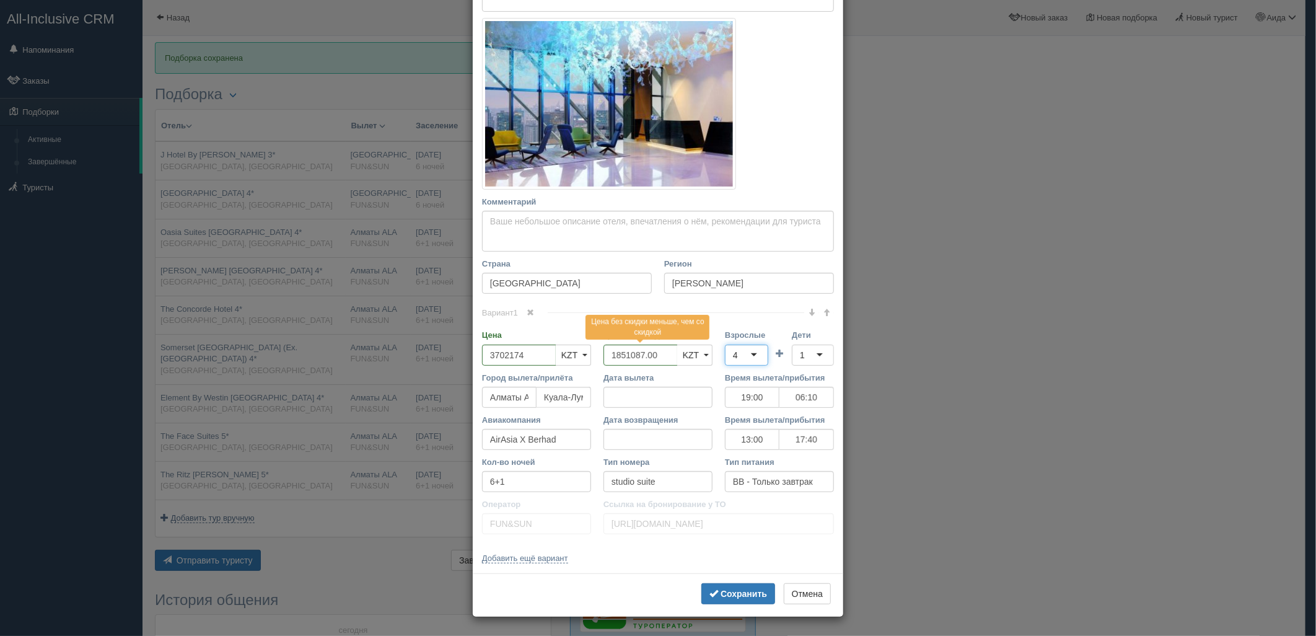
scroll to position [0, 0]
click at [792, 358] on div "1" at bounding box center [813, 354] width 42 height 21
drag, startPoint x: 734, startPoint y: 595, endPoint x: 735, endPoint y: 587, distance: 8.7
click at [735, 595] on b "Сохранить" at bounding box center [744, 594] width 46 height 10
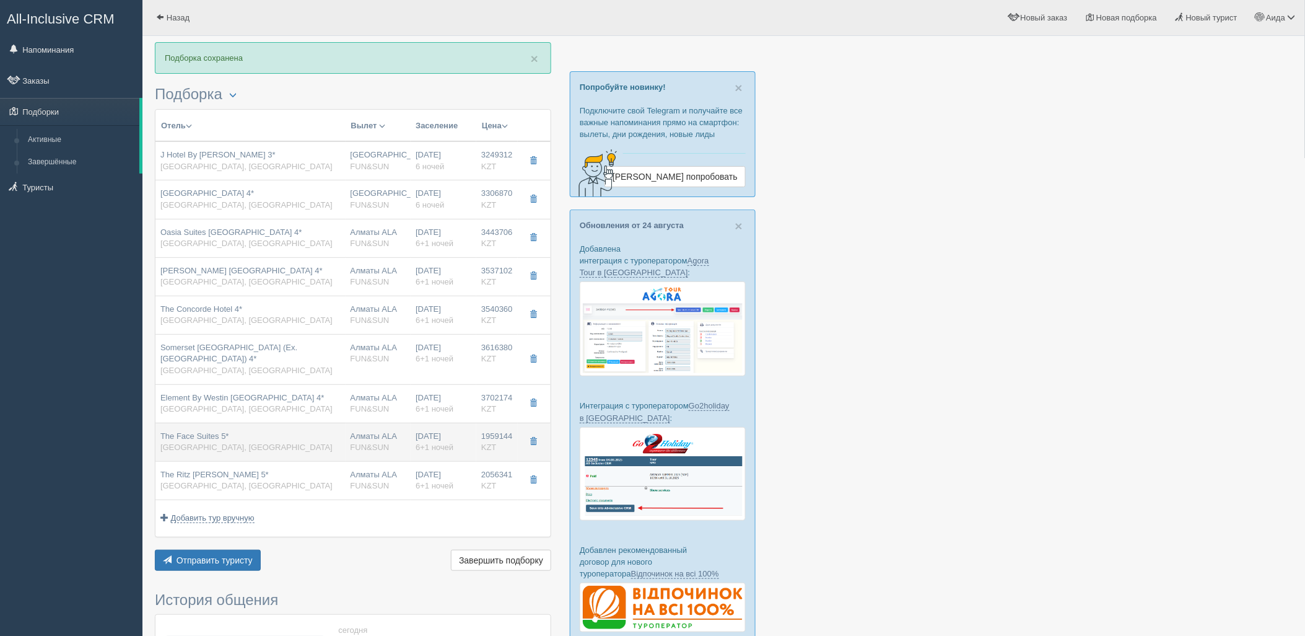
click at [442, 436] on div "[DATE] 6+1 ночей" at bounding box center [444, 442] width 56 height 23
type input "The Face Suites 5*"
type input "[URL][DOMAIN_NAME]"
type input "1959144.00"
type input "19:00"
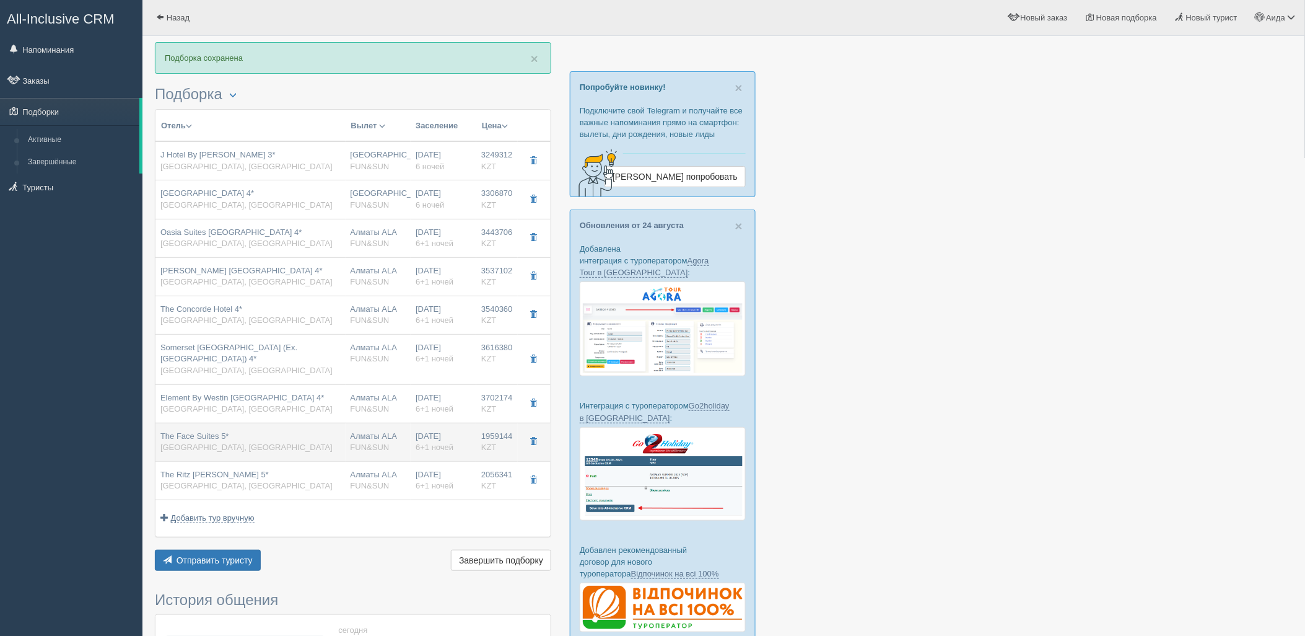
type input "06:10"
type input "13:00"
type input "17:40"
type input "1 bedroom deluxe suite"
type input "[URL][DOMAIN_NAME]"
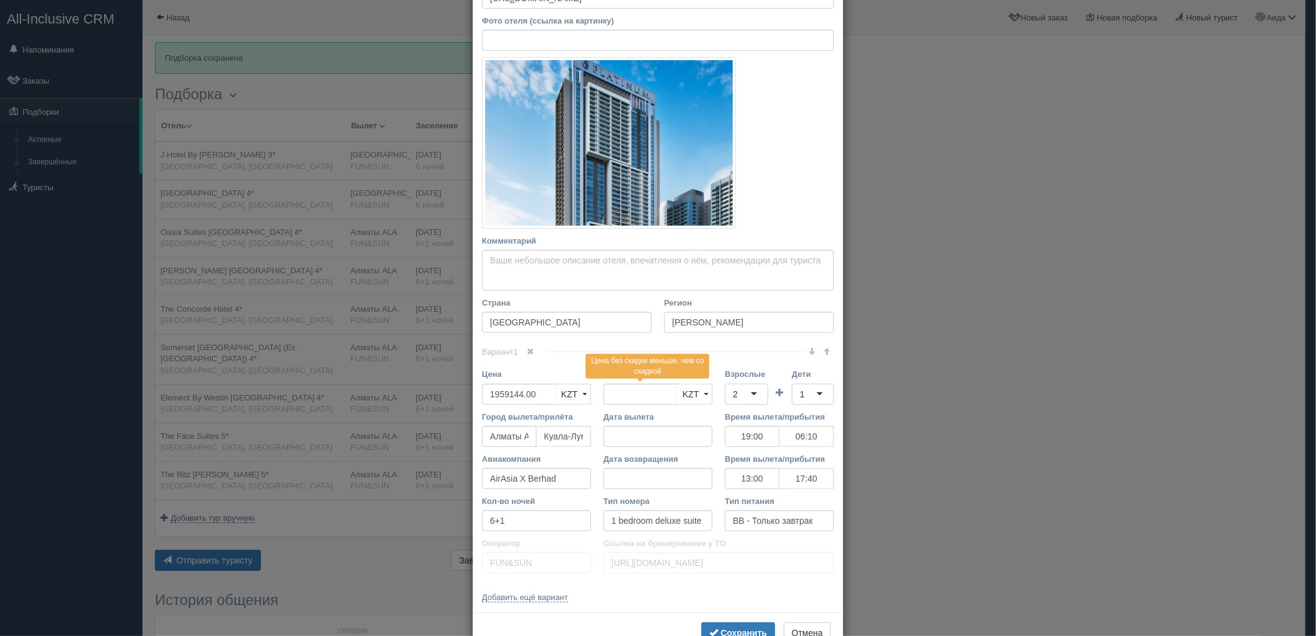
scroll to position [172, 0]
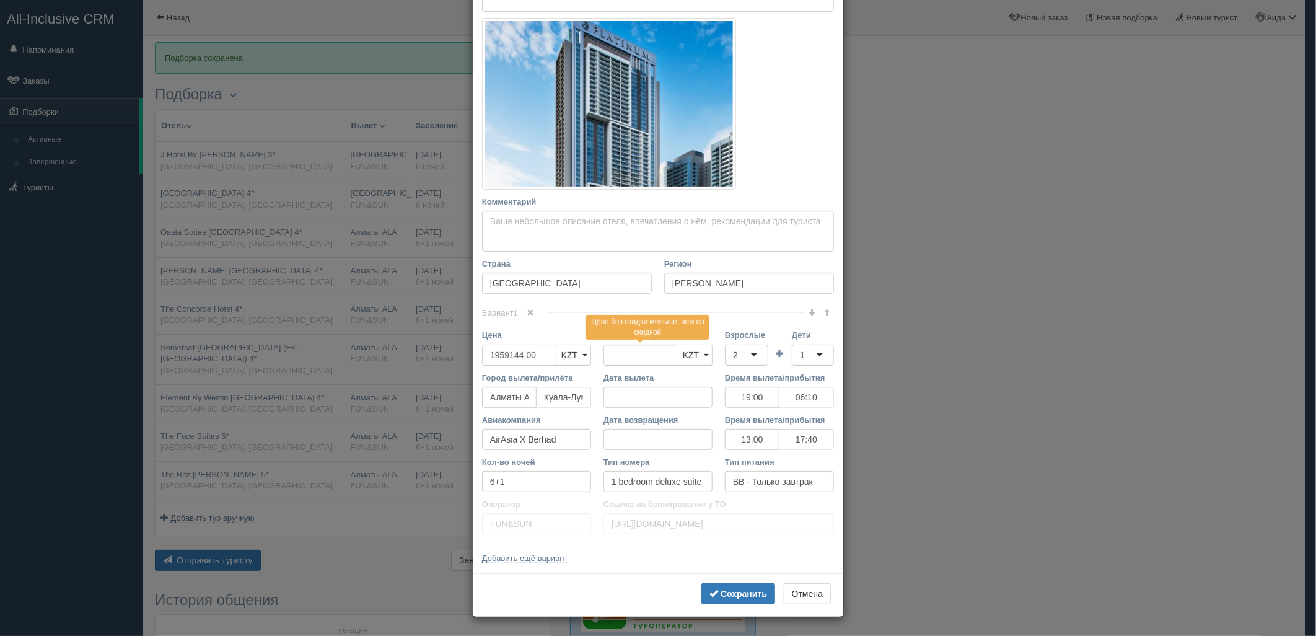
drag, startPoint x: 538, startPoint y: 349, endPoint x: 481, endPoint y: 359, distance: 57.4
click at [482, 359] on input "1959144.00" at bounding box center [519, 354] width 74 height 21
type input "1959144.00"
type input "3918288"
click at [740, 364] on div "2" at bounding box center [746, 354] width 43 height 21
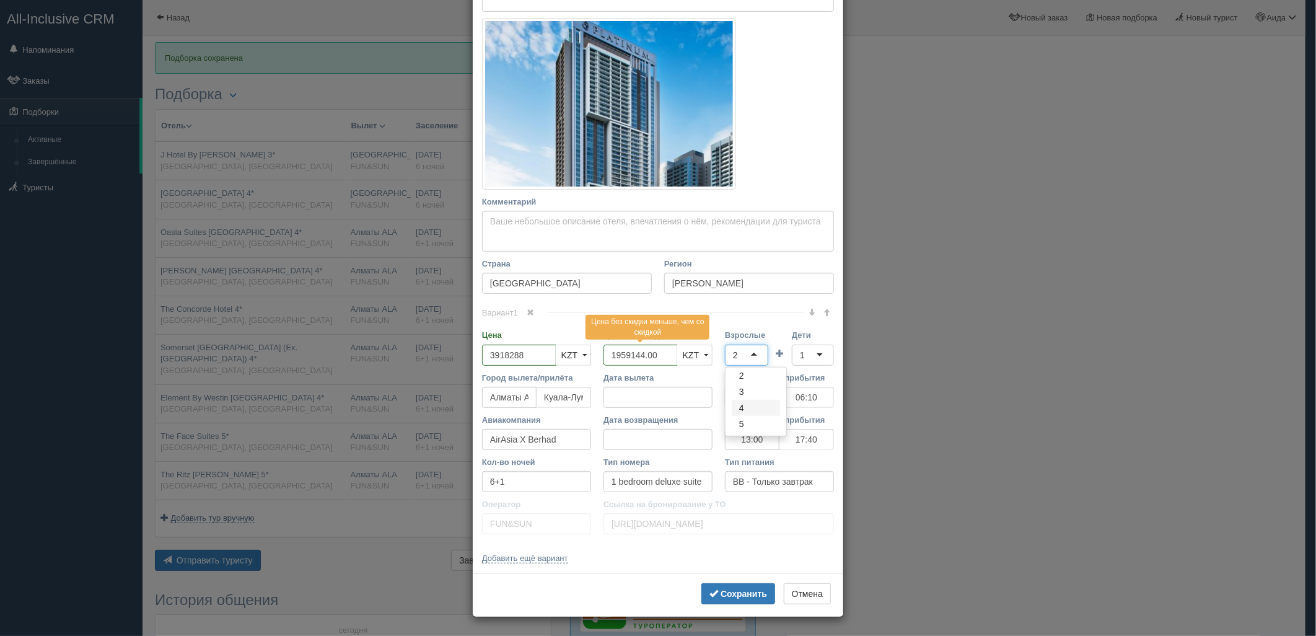
scroll to position [0, 0]
click at [798, 363] on div "1" at bounding box center [813, 354] width 42 height 21
drag, startPoint x: 750, startPoint y: 593, endPoint x: 750, endPoint y: 585, distance: 8.1
click at [750, 591] on b "Сохранить" at bounding box center [744, 594] width 46 height 10
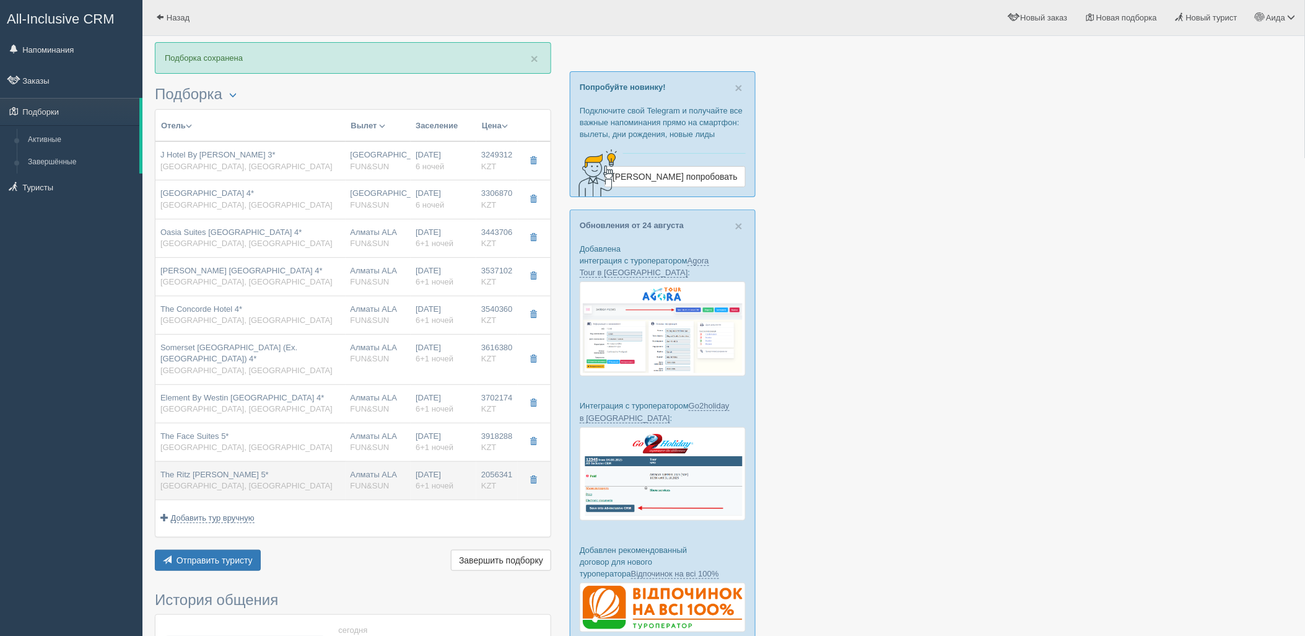
click at [467, 494] on td "[DATE] 6+1 ночей" at bounding box center [444, 480] width 66 height 38
type input "The Ritz [PERSON_NAME] 5*"
type input "[URL][DOMAIN_NAME][PERSON_NAME]"
type input "2056341.00"
type input "19:00"
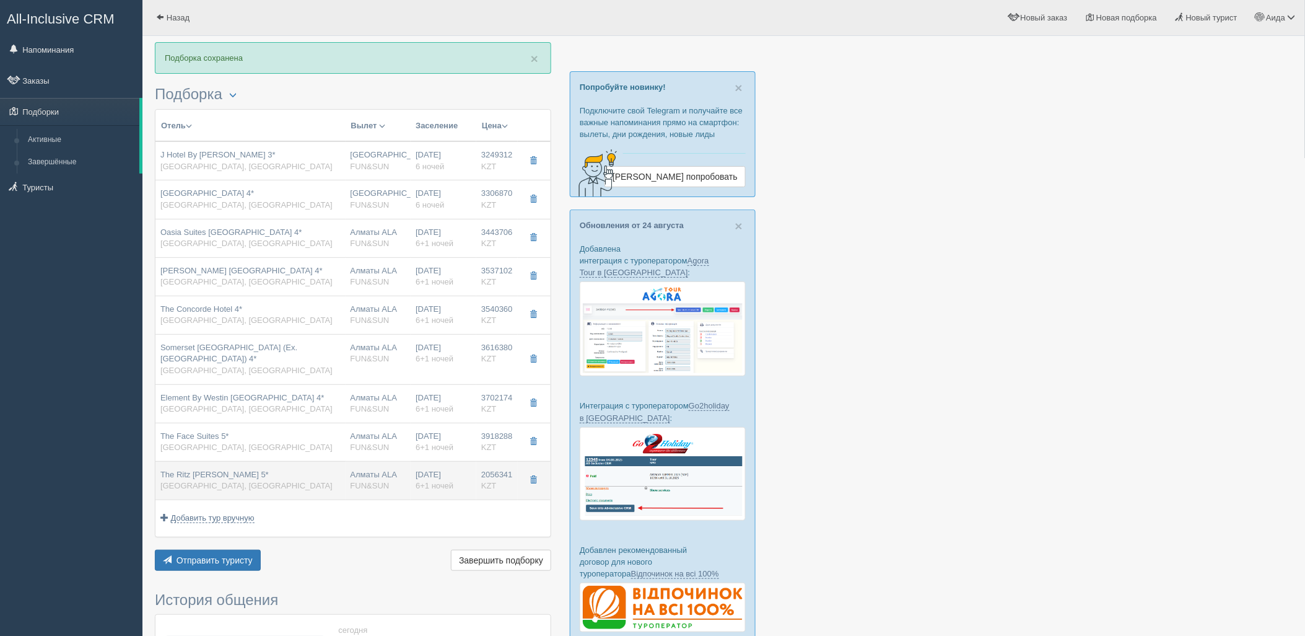
type input "06:10"
type input "13:00"
type input "17:40"
type input "deluxe"
type input "[URL][DOMAIN_NAME]"
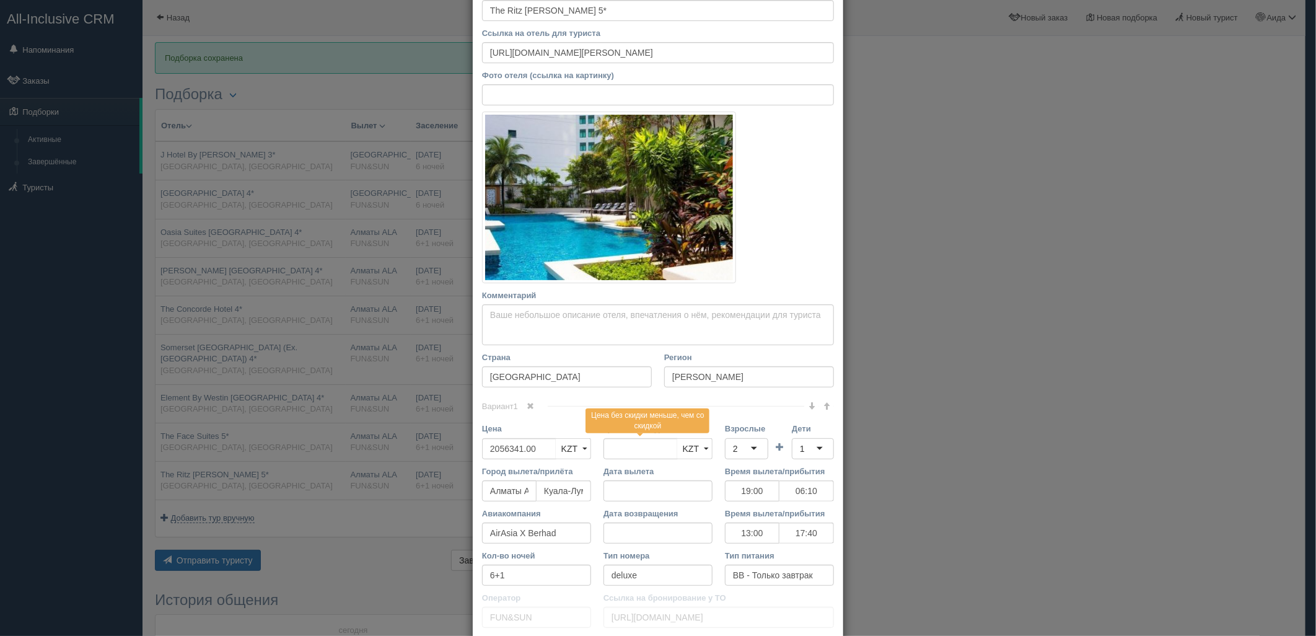
scroll to position [172, 0]
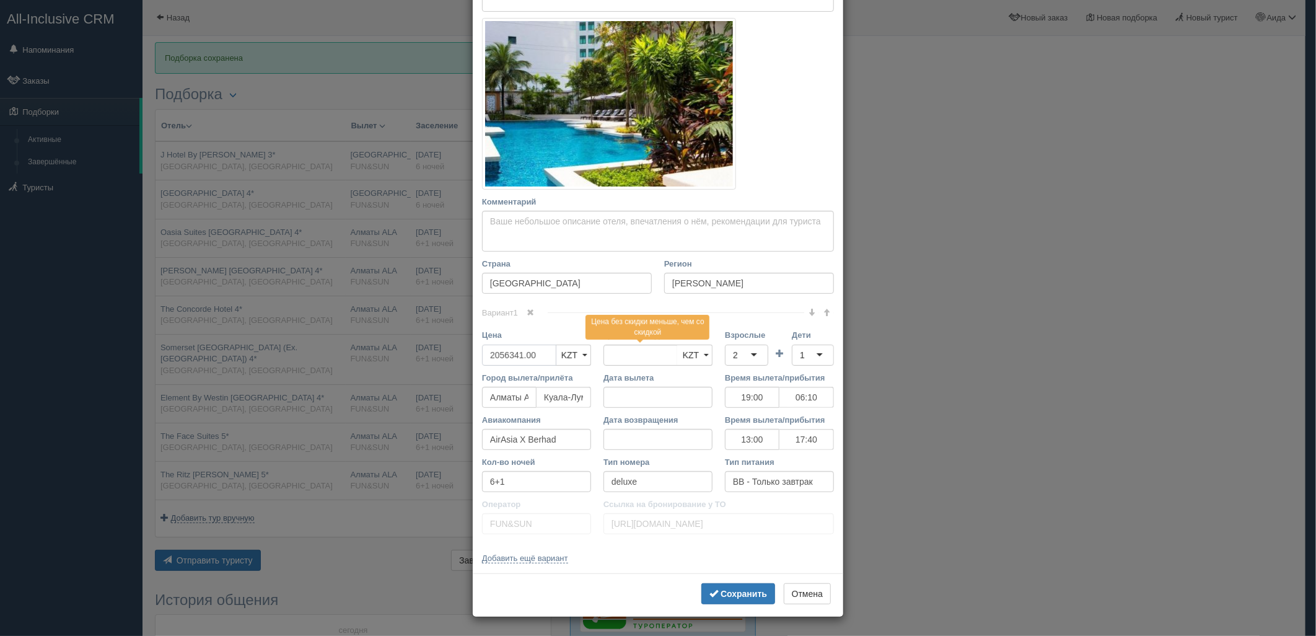
drag, startPoint x: 535, startPoint y: 356, endPoint x: 480, endPoint y: 366, distance: 56.0
click at [480, 366] on div "Цена 2056341.00 KZT USD EUR KZT KZT USD EUR" at bounding box center [536, 350] width 121 height 42
type input "2056341.00"
type input "4112682"
click at [750, 353] on div "2" at bounding box center [746, 354] width 43 height 21
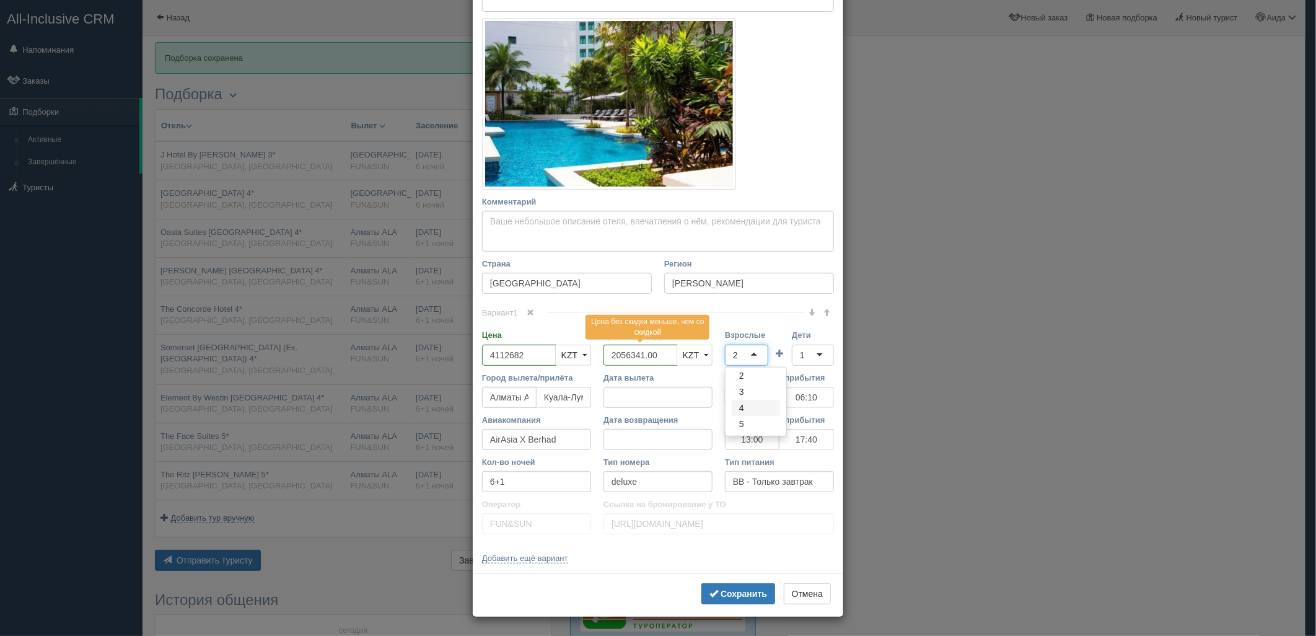
scroll to position [0, 0]
click at [800, 352] on div "1" at bounding box center [802, 355] width 5 height 12
click at [746, 591] on b "Сохранить" at bounding box center [744, 594] width 46 height 10
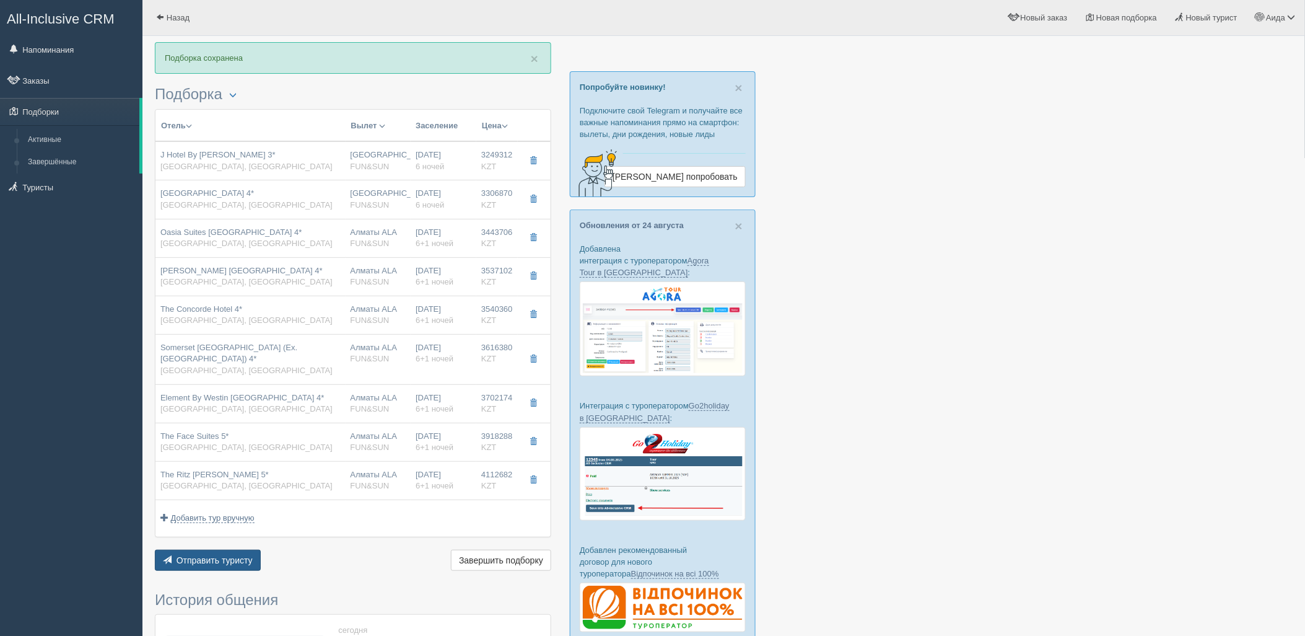
click at [199, 558] on span "Отправить туристу" at bounding box center [215, 560] width 76 height 10
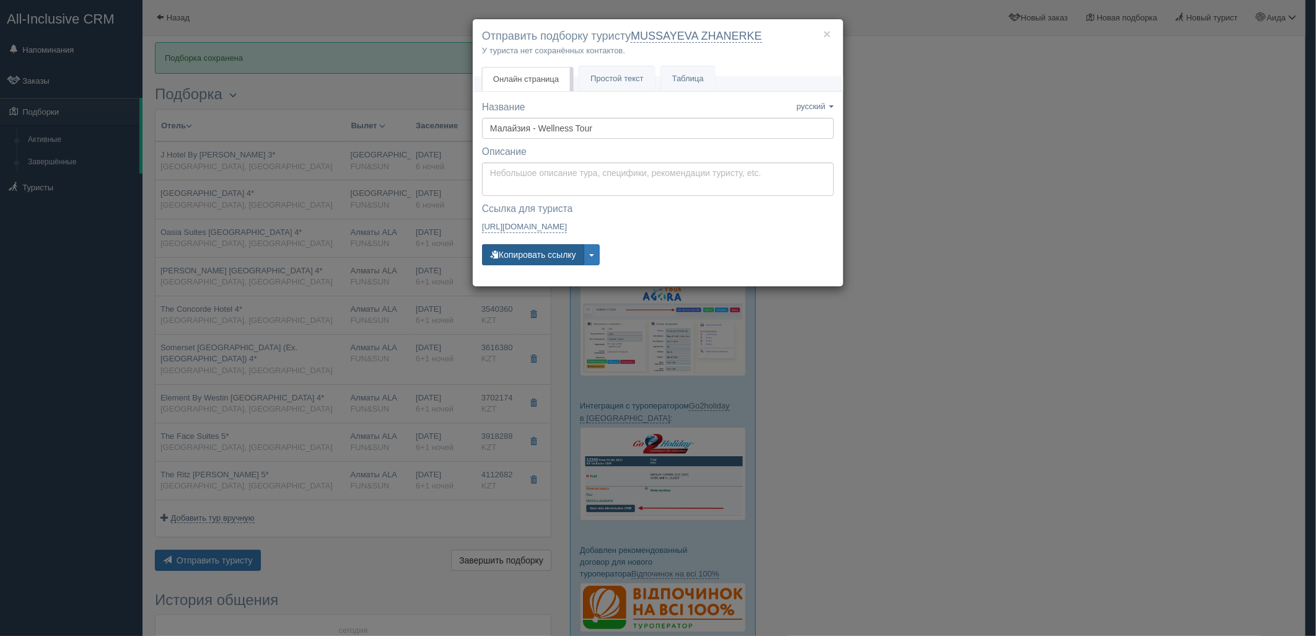
click at [528, 258] on button "Копировать ссылку" at bounding box center [533, 254] width 102 height 21
click at [525, 252] on button "Копировать ссылку" at bounding box center [533, 254] width 102 height 21
